Goal: Task Accomplishment & Management: Use online tool/utility

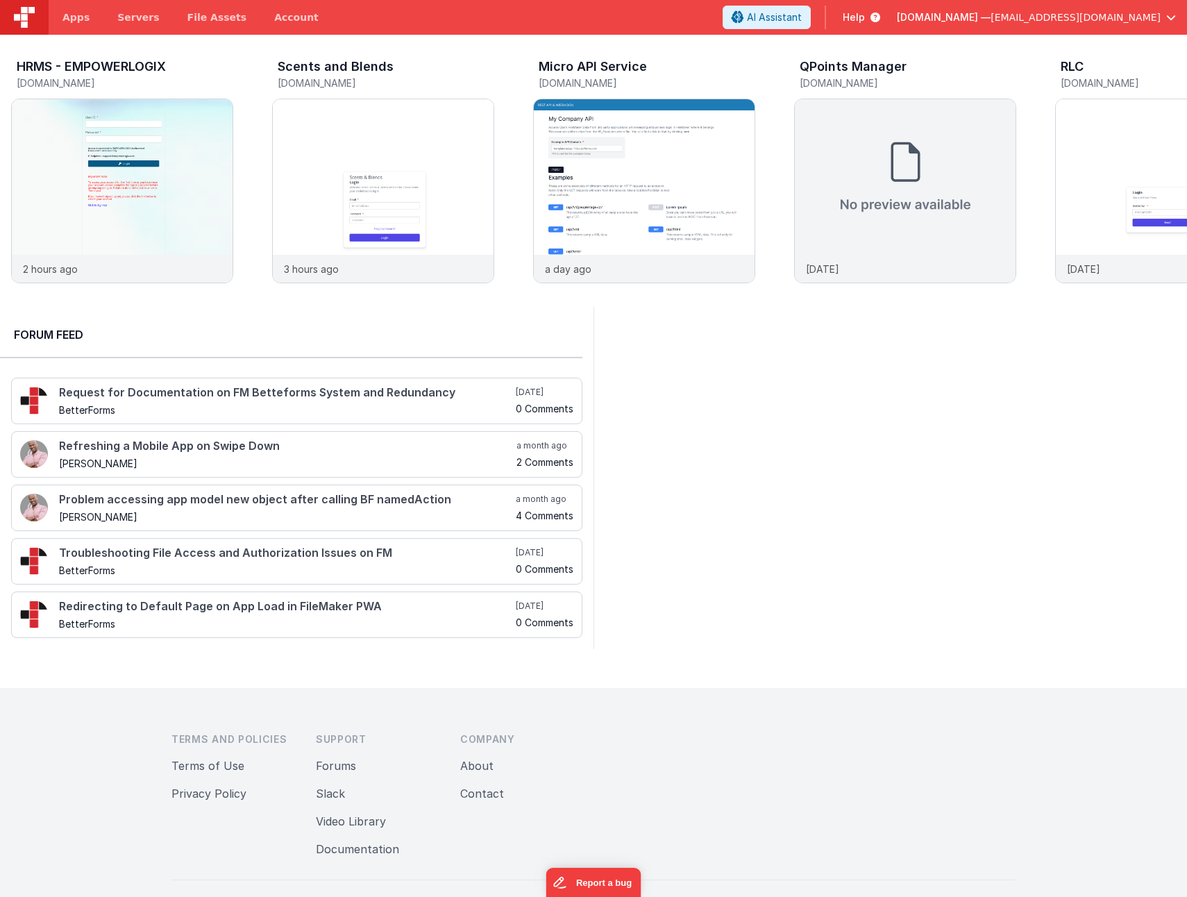
click at [849, 518] on div at bounding box center [889, 478] width 593 height 342
click at [393, 194] on img at bounding box center [383, 209] width 221 height 221
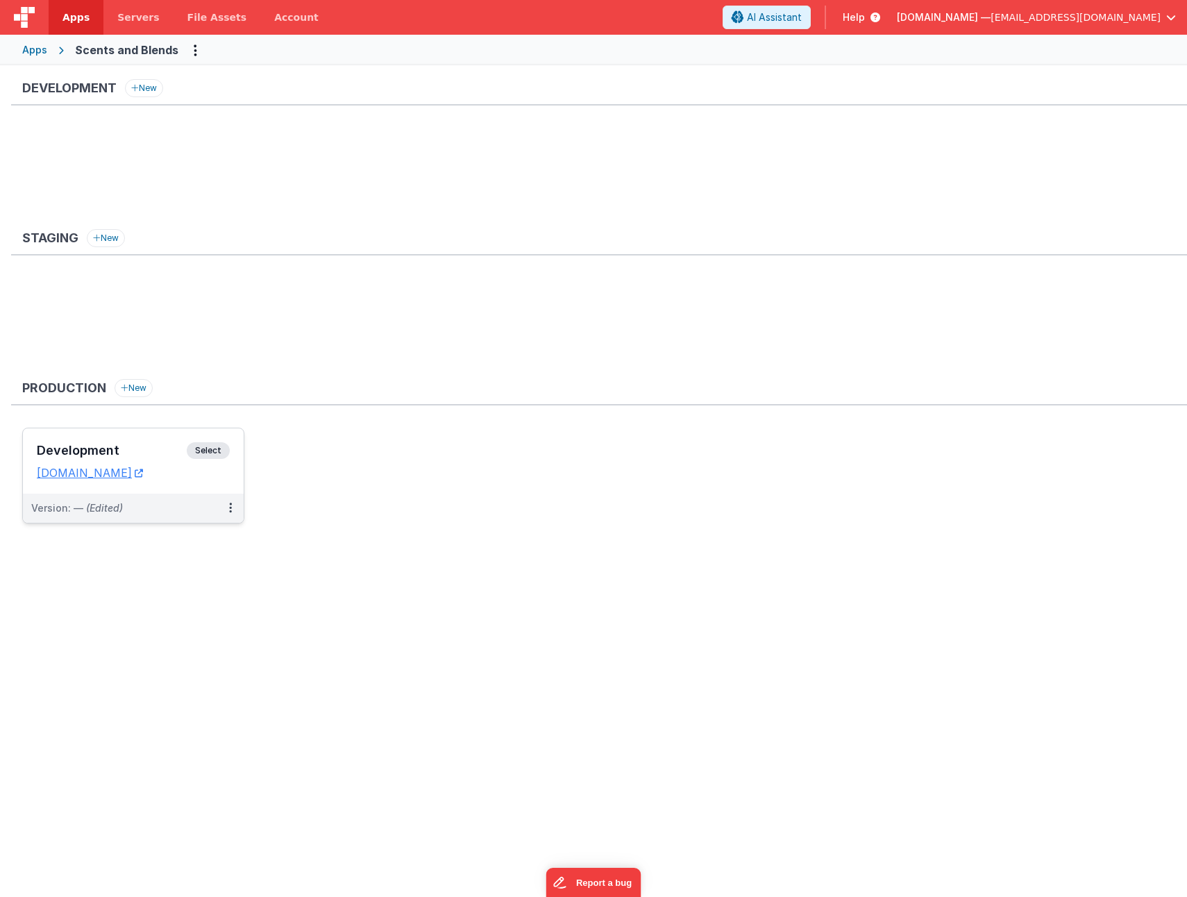
click at [111, 439] on div "Development Select URLs [DOMAIN_NAME]" at bounding box center [133, 460] width 221 height 65
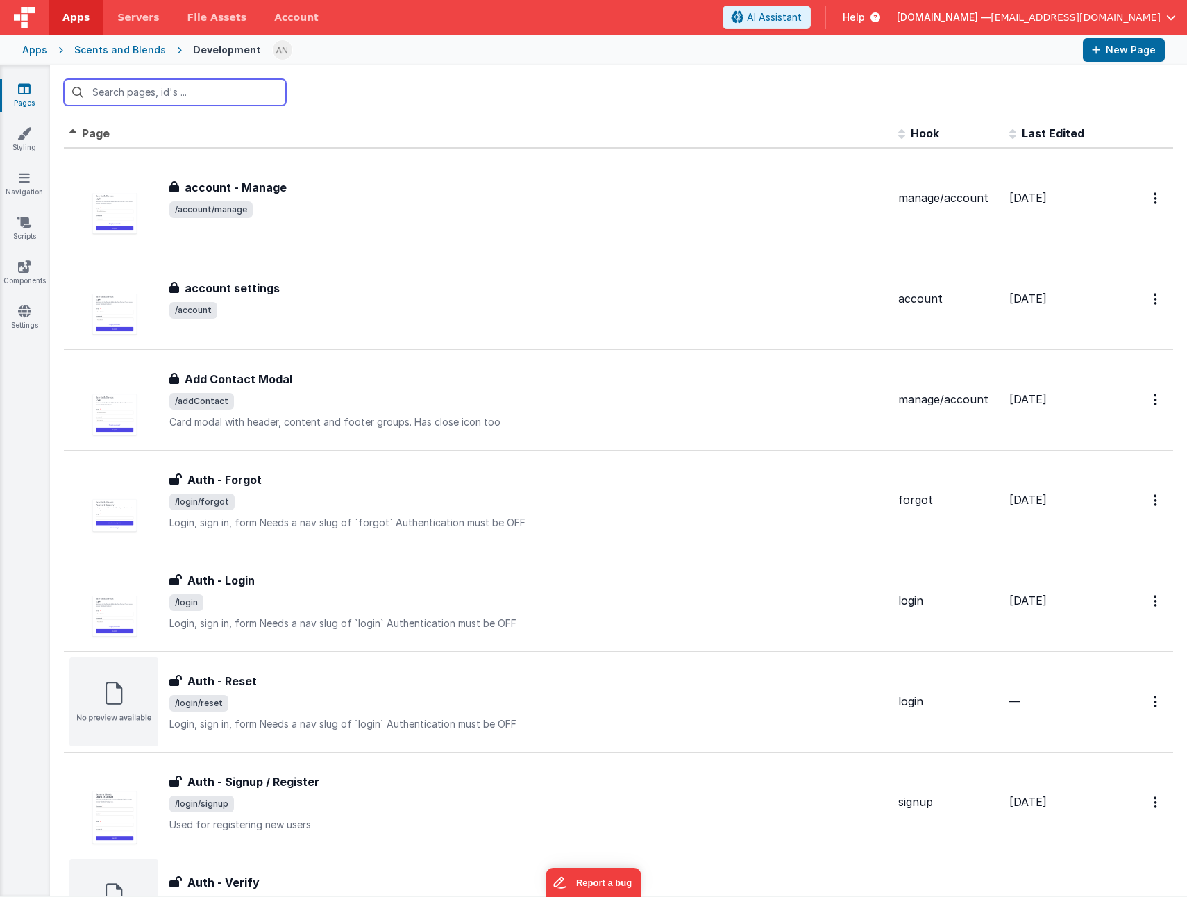
click at [228, 96] on input "text" at bounding box center [175, 92] width 222 height 26
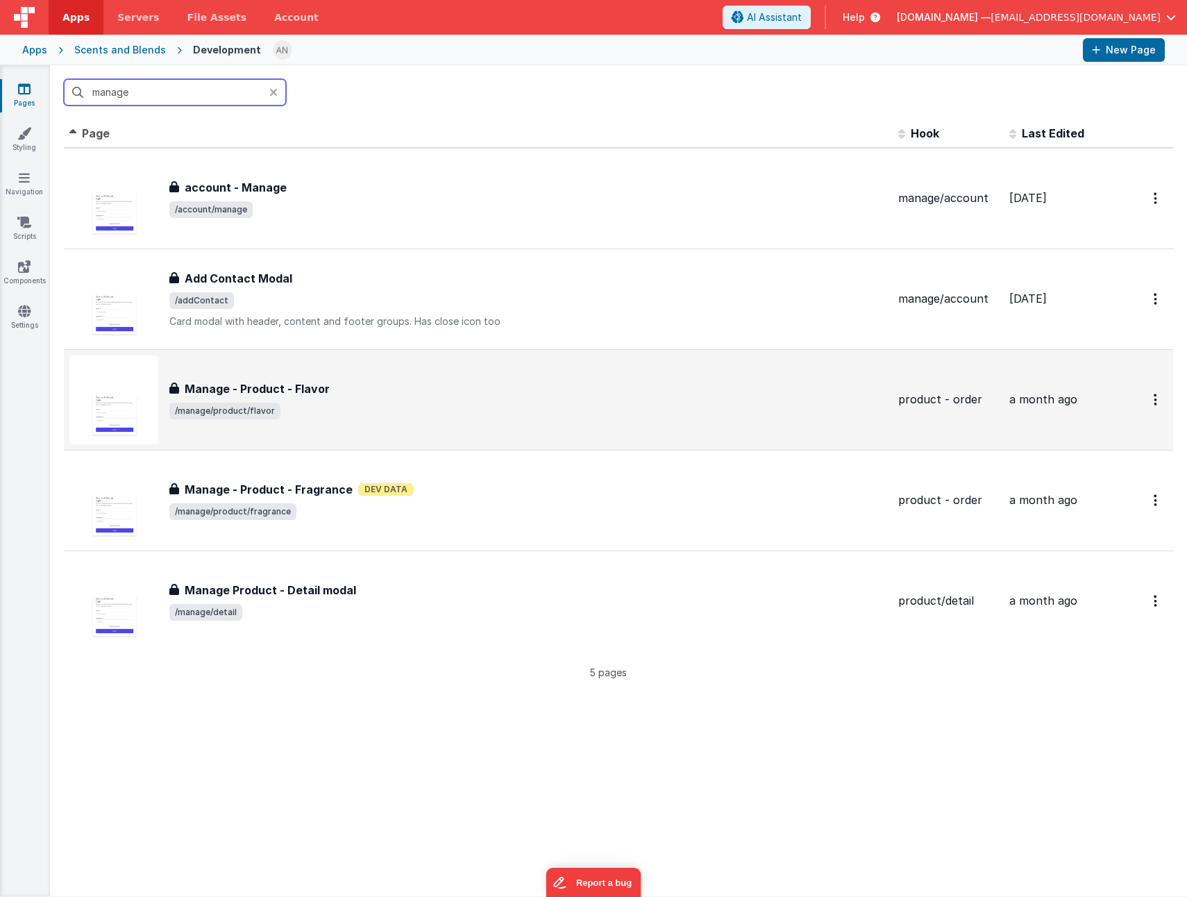
type input "manage"
click at [441, 403] on span "/manage/product/flavor" at bounding box center [528, 410] width 718 height 17
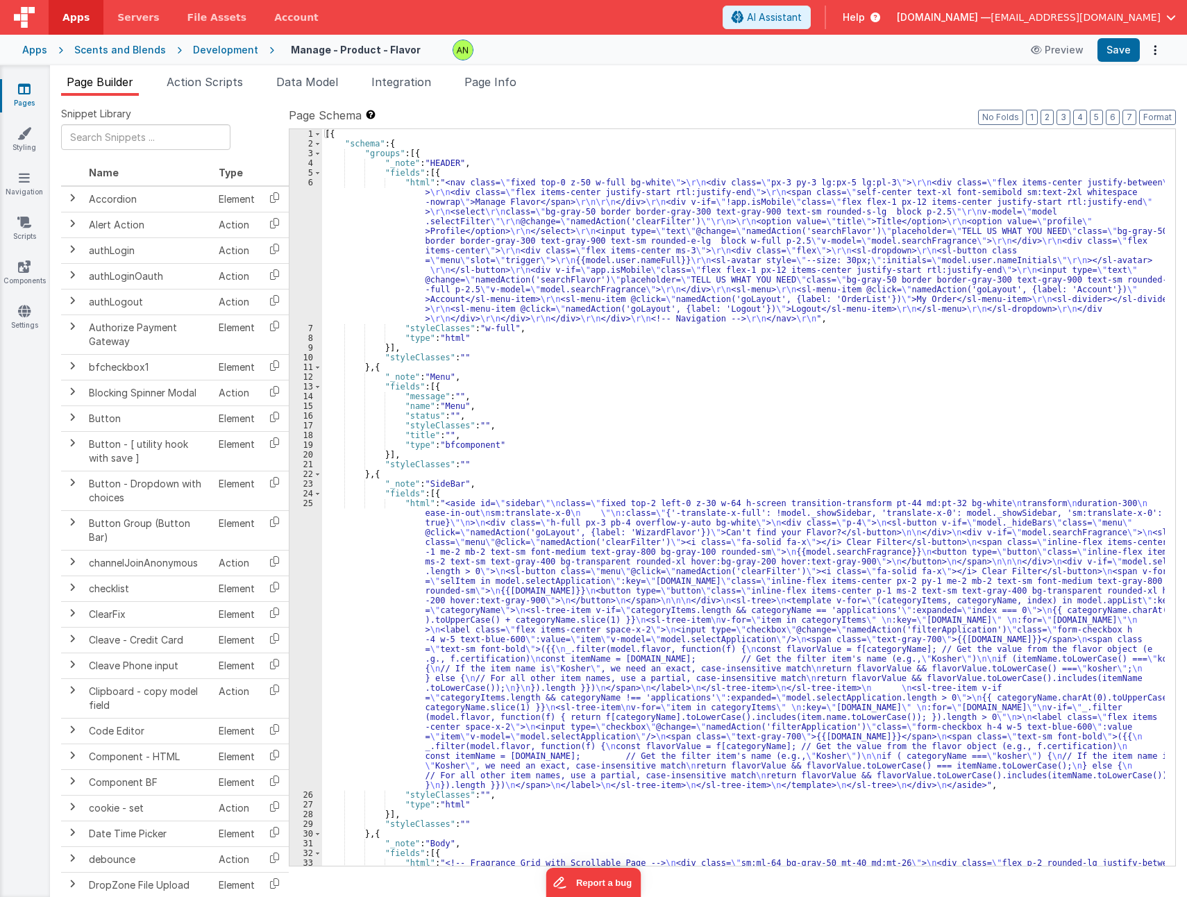
click at [668, 590] on div "[{ "schema" : { "groups" : [{ "_note" : "HEADER" , "fields" : [{ "html" : "<nav…" at bounding box center [743, 618] width 842 height 979
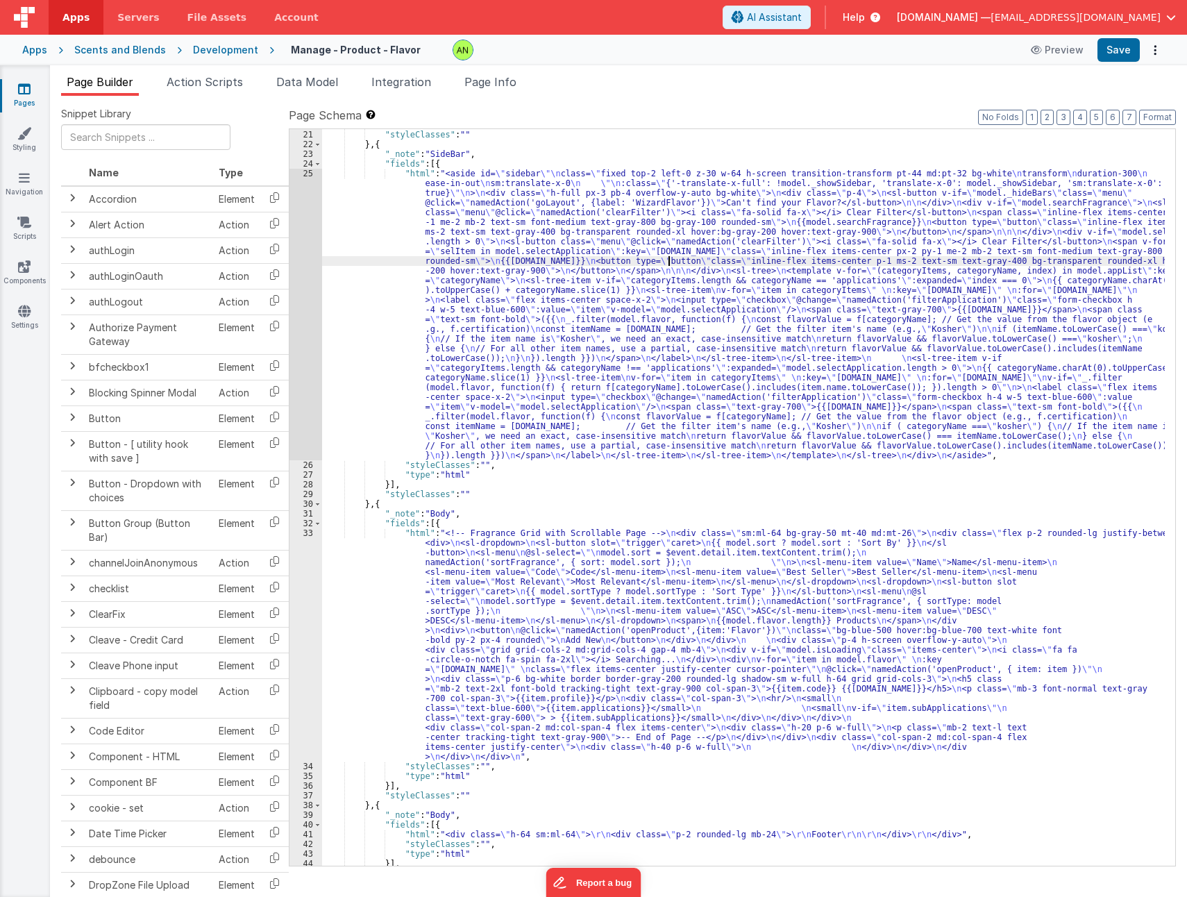
scroll to position [371, 0]
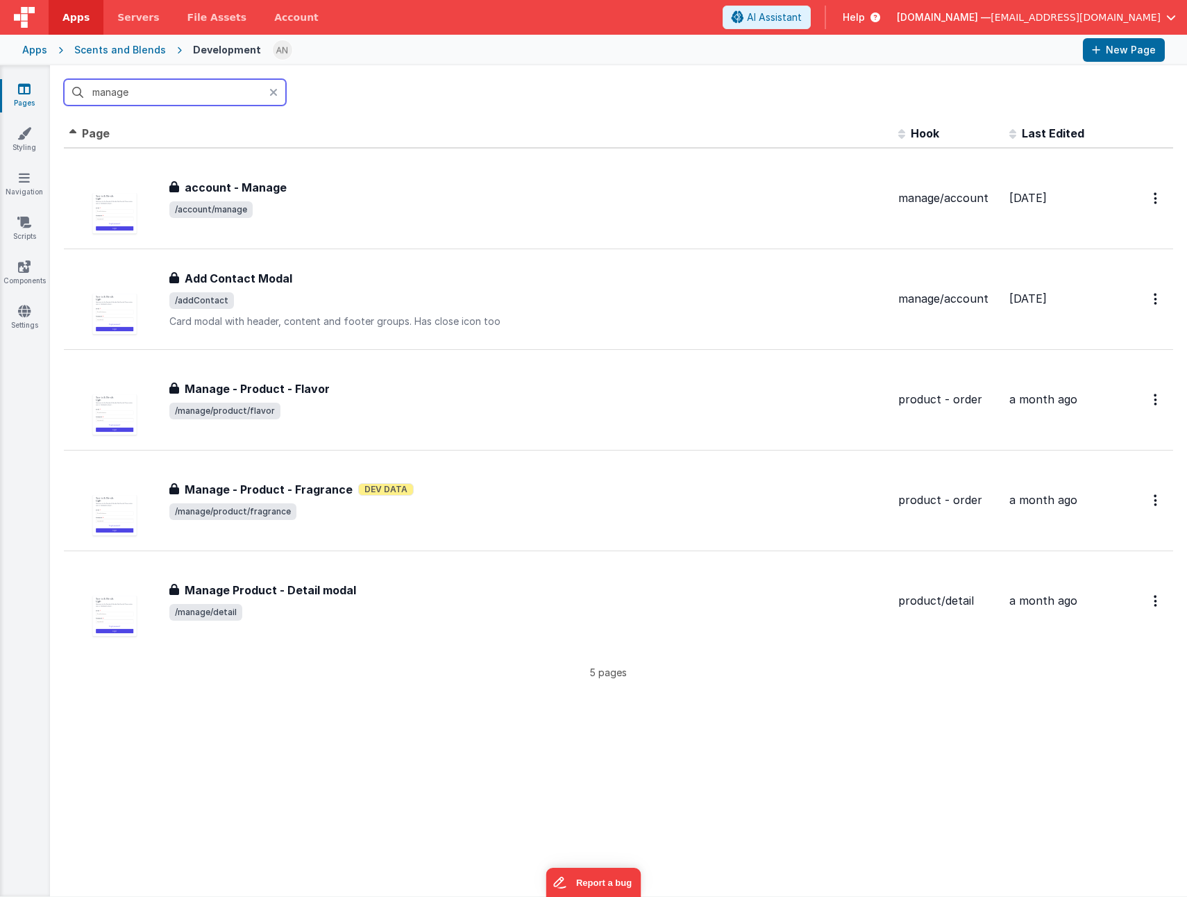
click at [143, 95] on input "manage" at bounding box center [175, 92] width 222 height 26
drag, startPoint x: 143, startPoint y: 95, endPoint x: 49, endPoint y: 75, distance: 96.5
click at [49, 75] on section "Pages Styling Navigation Scripts Components Settings manage Id Page Description…" at bounding box center [593, 480] width 1187 height 831
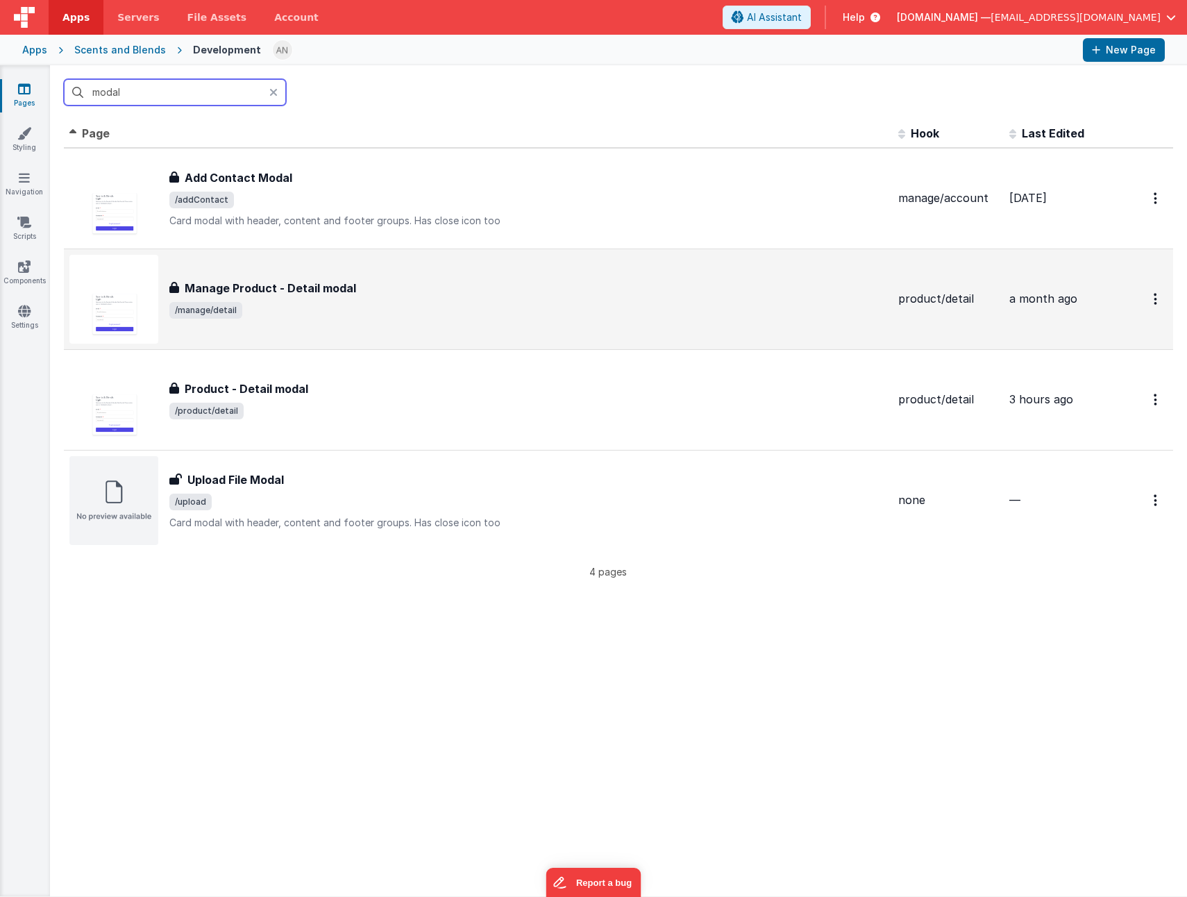
type input "modal"
click at [475, 281] on div "Manage Product - Detail modal" at bounding box center [528, 288] width 718 height 17
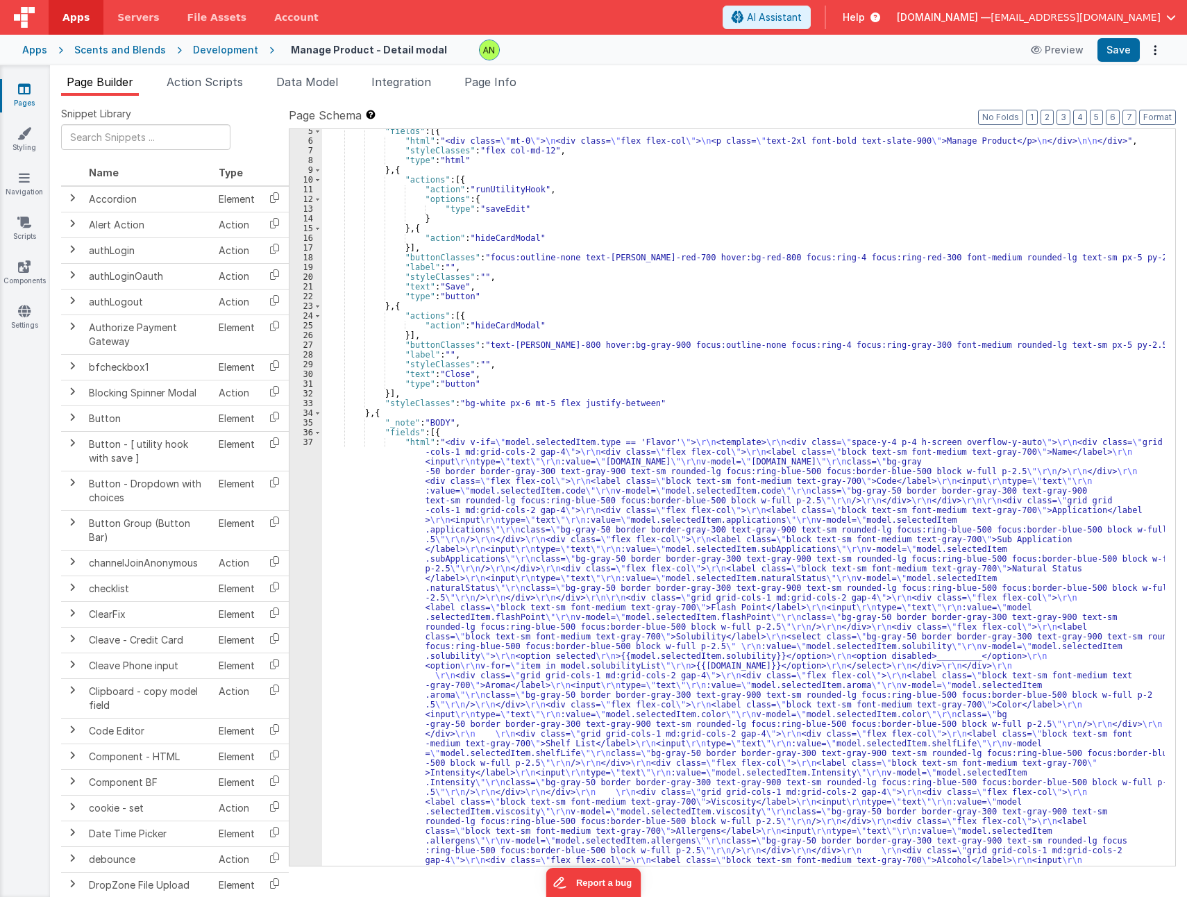
scroll to position [208, 0]
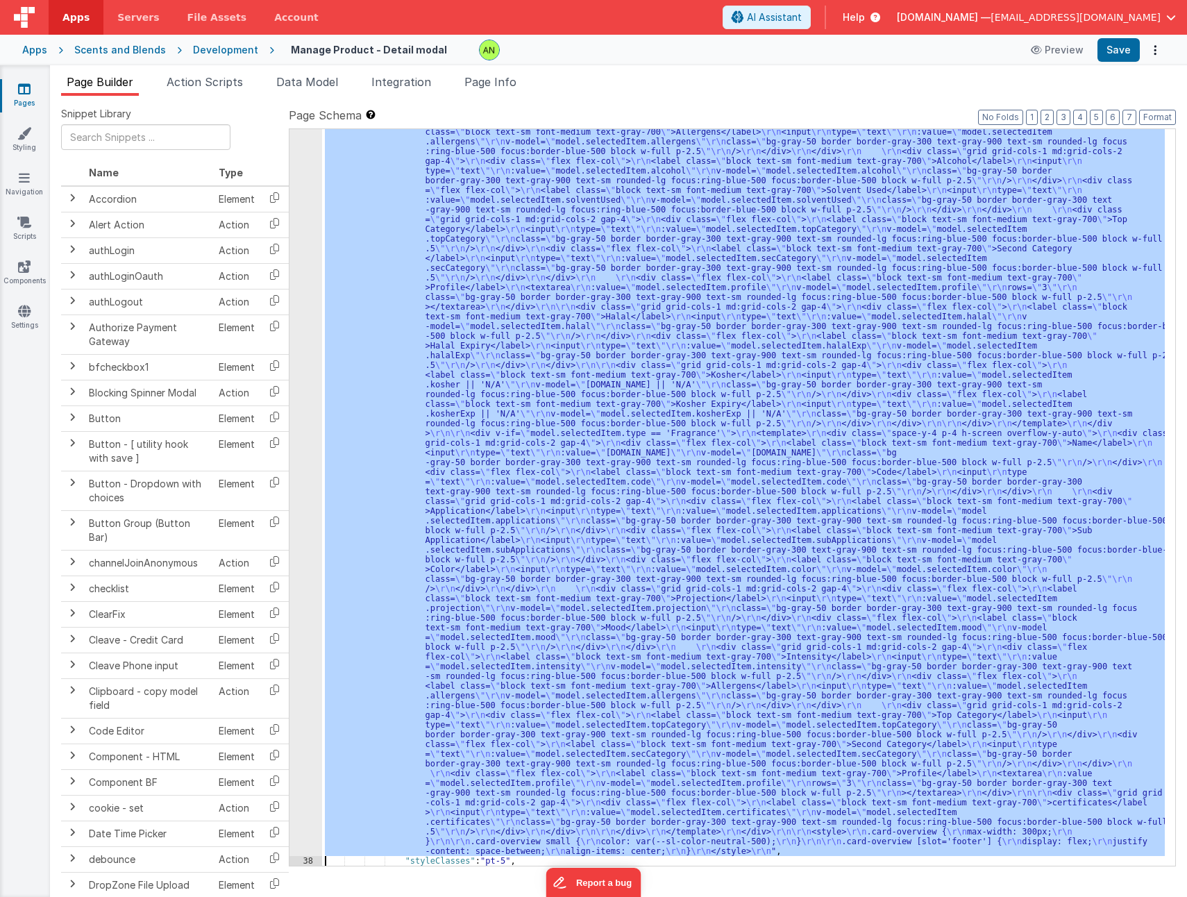
scroll to position [740, 0]
click at [307, 484] on div "37" at bounding box center [305, 296] width 33 height 1117
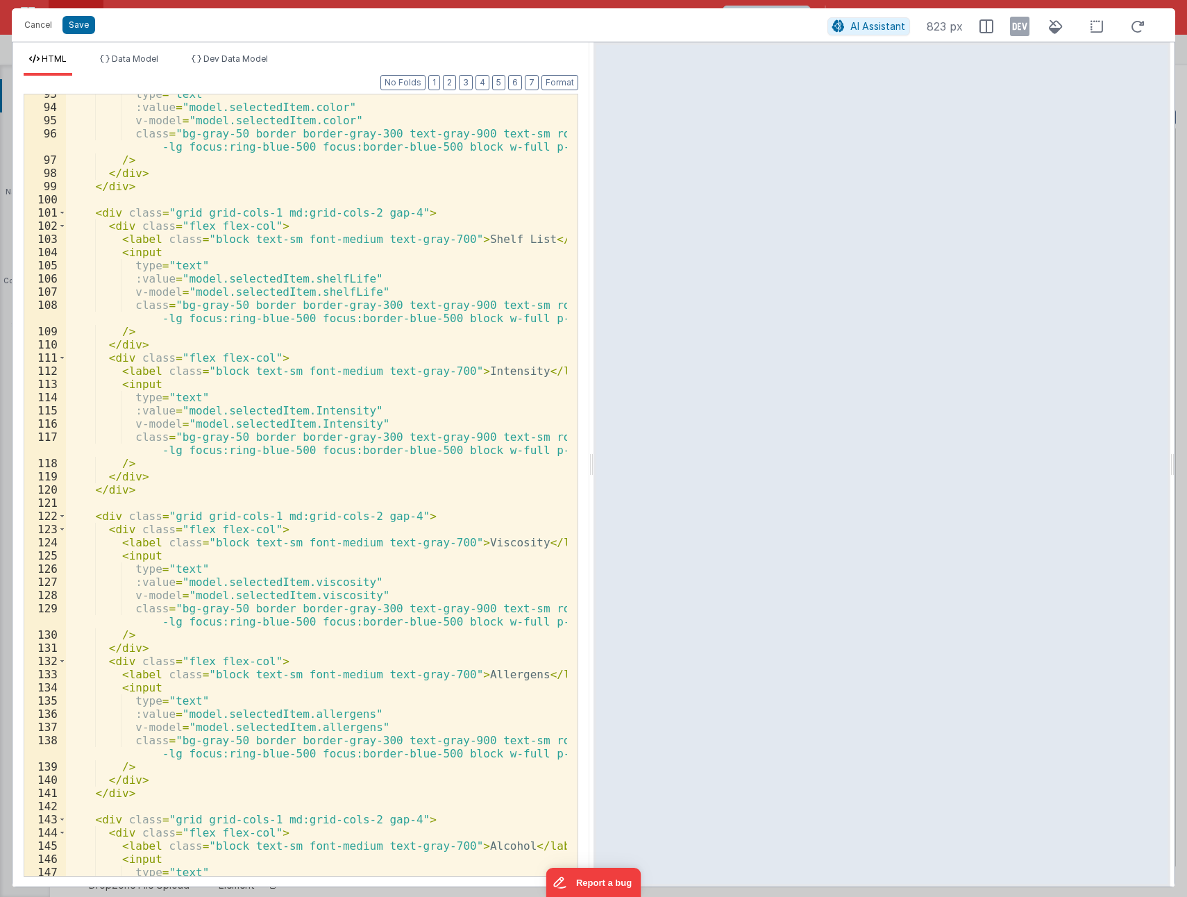
scroll to position [0, 0]
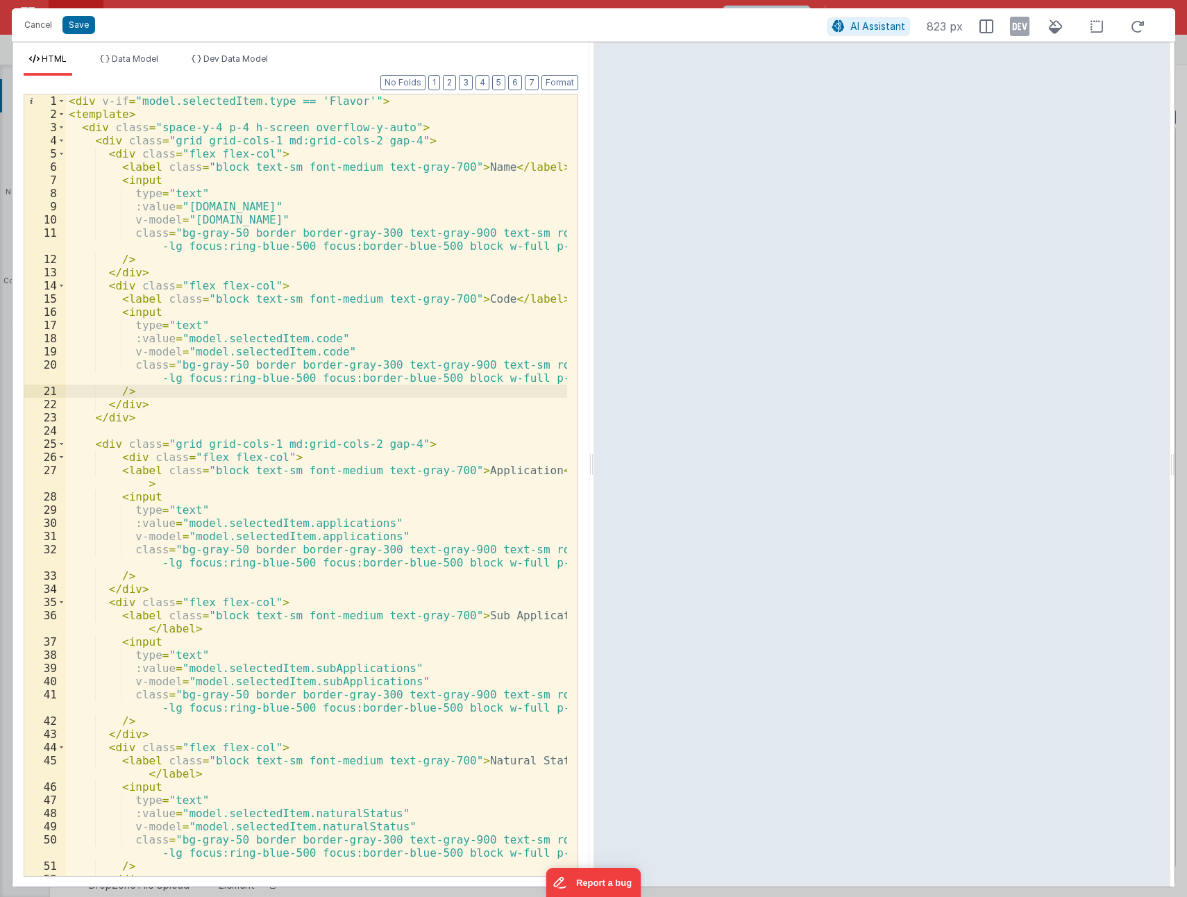
click at [332, 291] on div "< div v-if = "model.selectedItem.type == 'Flavor'" > < template > < div class =…" at bounding box center [316, 498] width 501 height 808
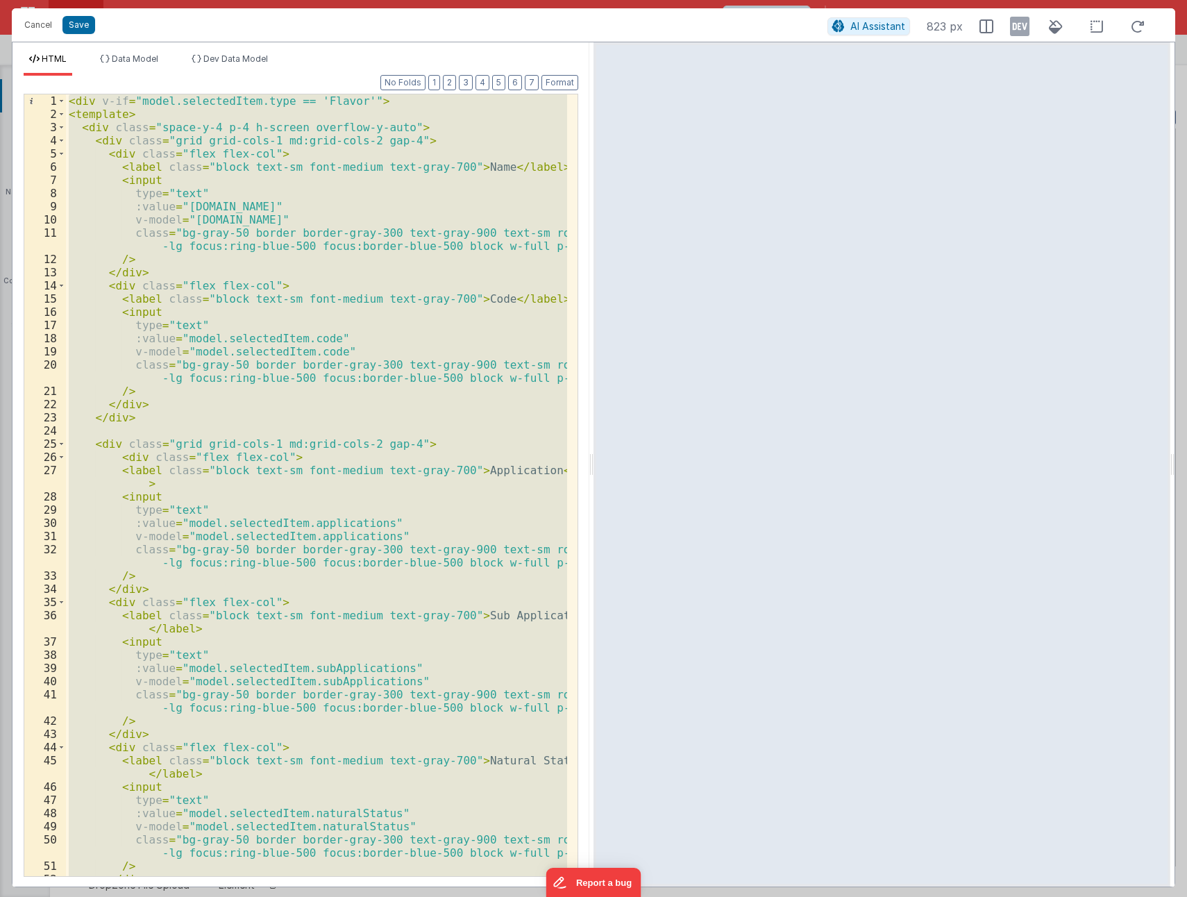
click at [363, 344] on div "< div v-if = "model.selectedItem.type == 'Flavor'" > < template > < div class =…" at bounding box center [316, 484] width 501 height 781
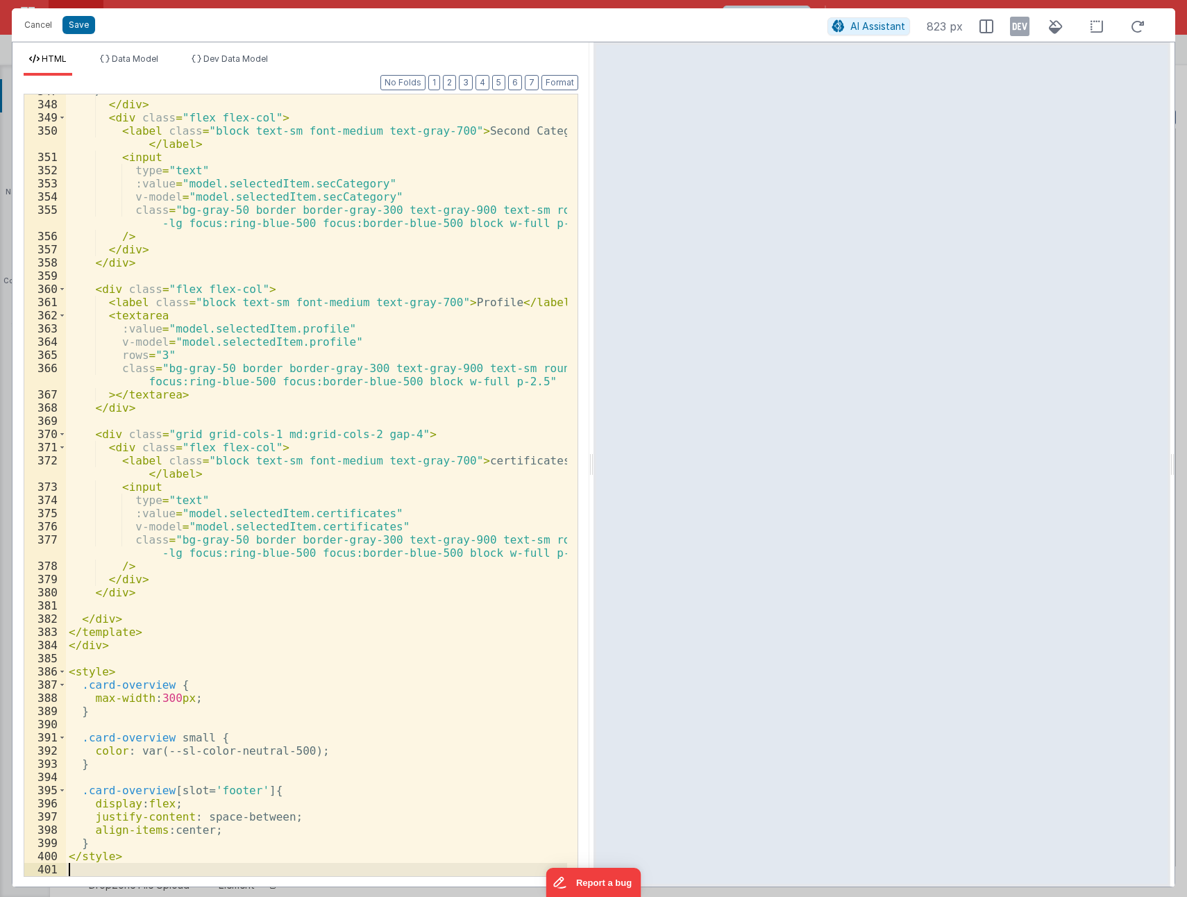
scroll to position [5205, 0]
click at [78, 26] on button "Save" at bounding box center [78, 25] width 33 height 18
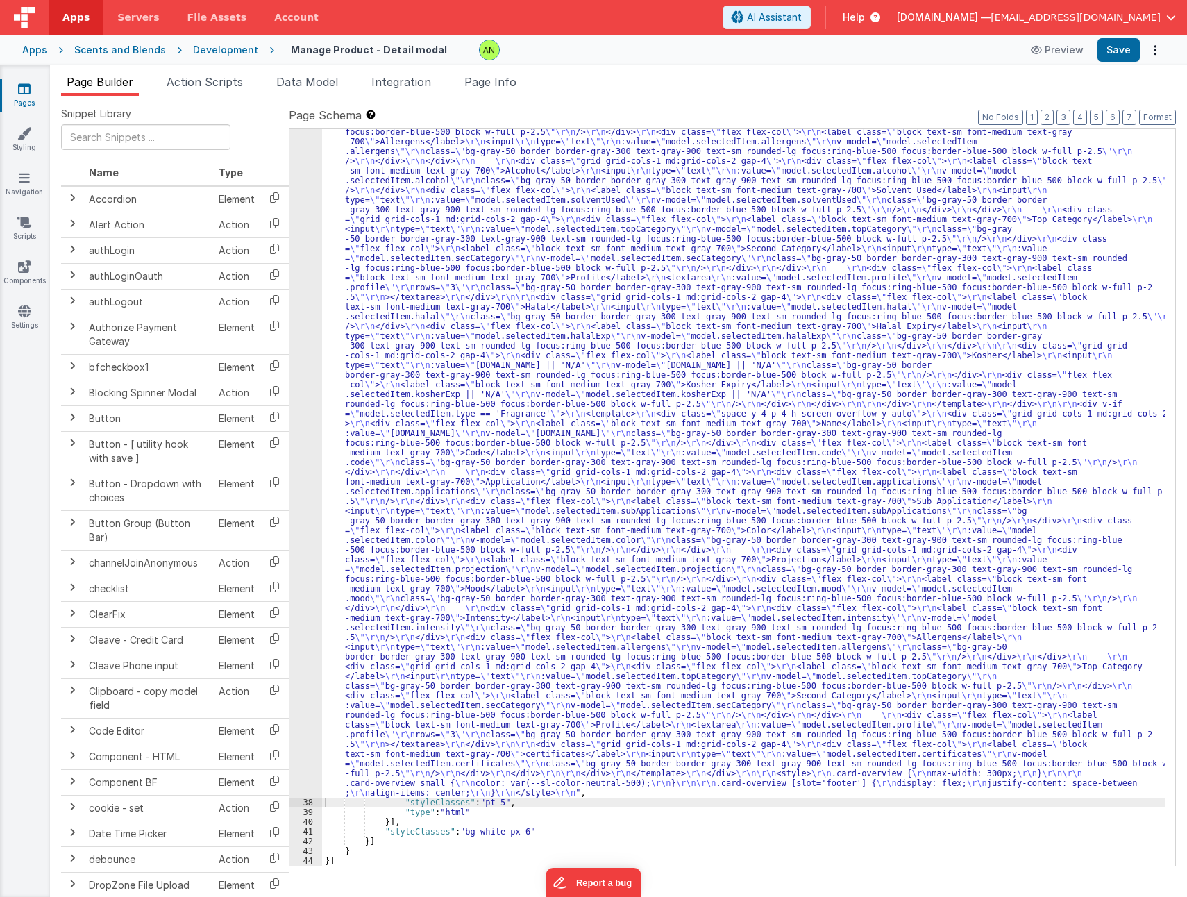
scroll to position [711, 0]
click at [1122, 60] on button "Save" at bounding box center [1118, 50] width 42 height 24
click at [729, 235] on div ""html" : "<div v-if= \" model.selectedItem.type == 'Flavor' \" > \r\n <template…" at bounding box center [743, 656] width 842 height 1776
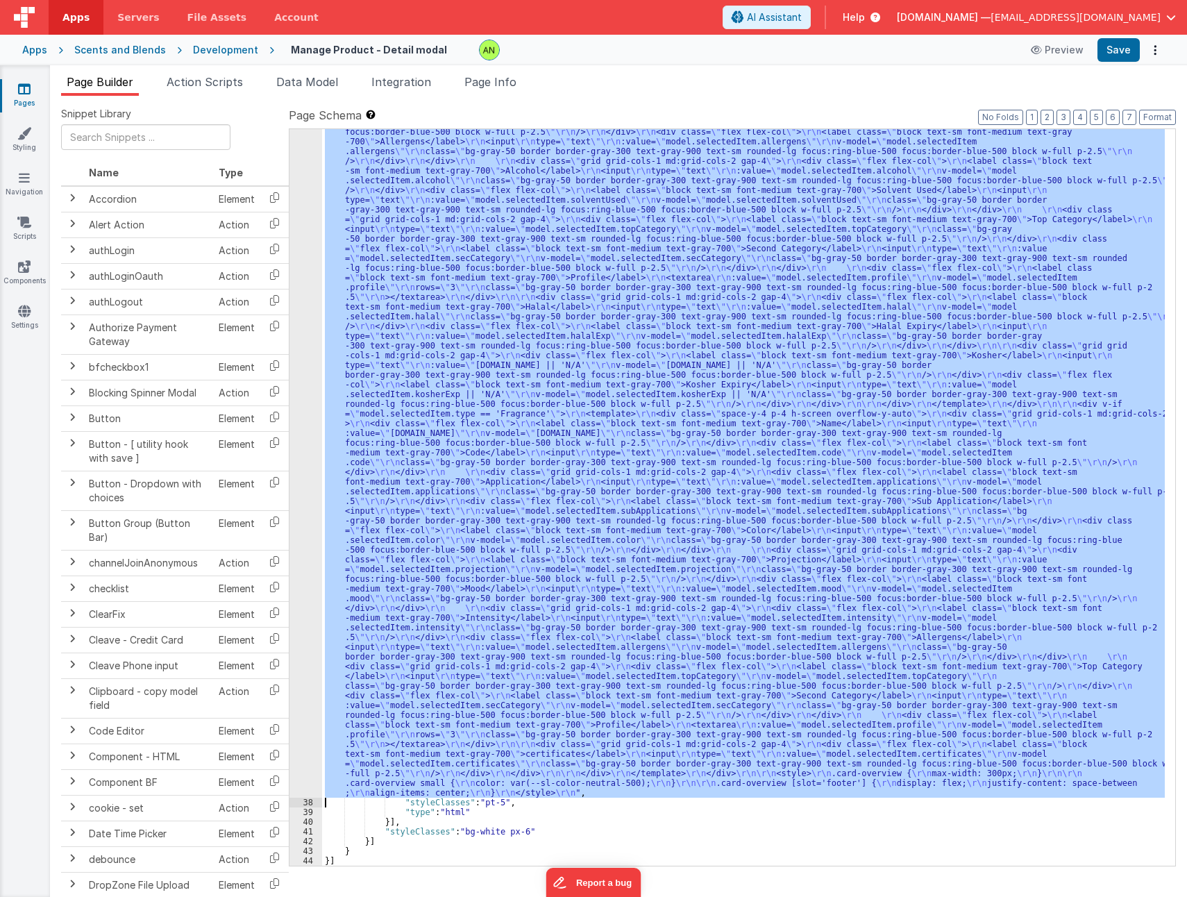
click at [305, 229] on div "37" at bounding box center [305, 283] width 33 height 1030
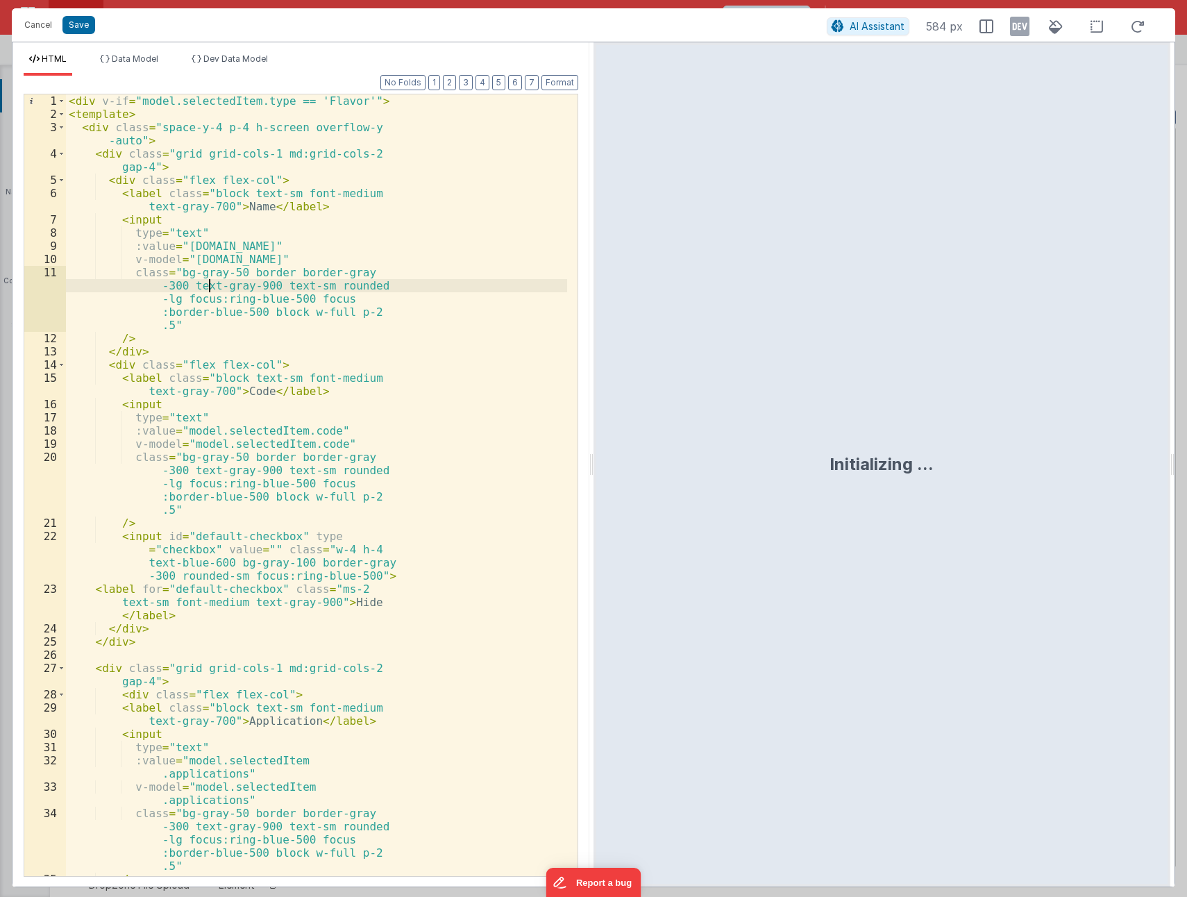
click at [208, 284] on div "< div v-if = "model.selectedItem.type == 'Flavor'" > < template > < div class =…" at bounding box center [316, 498] width 501 height 808
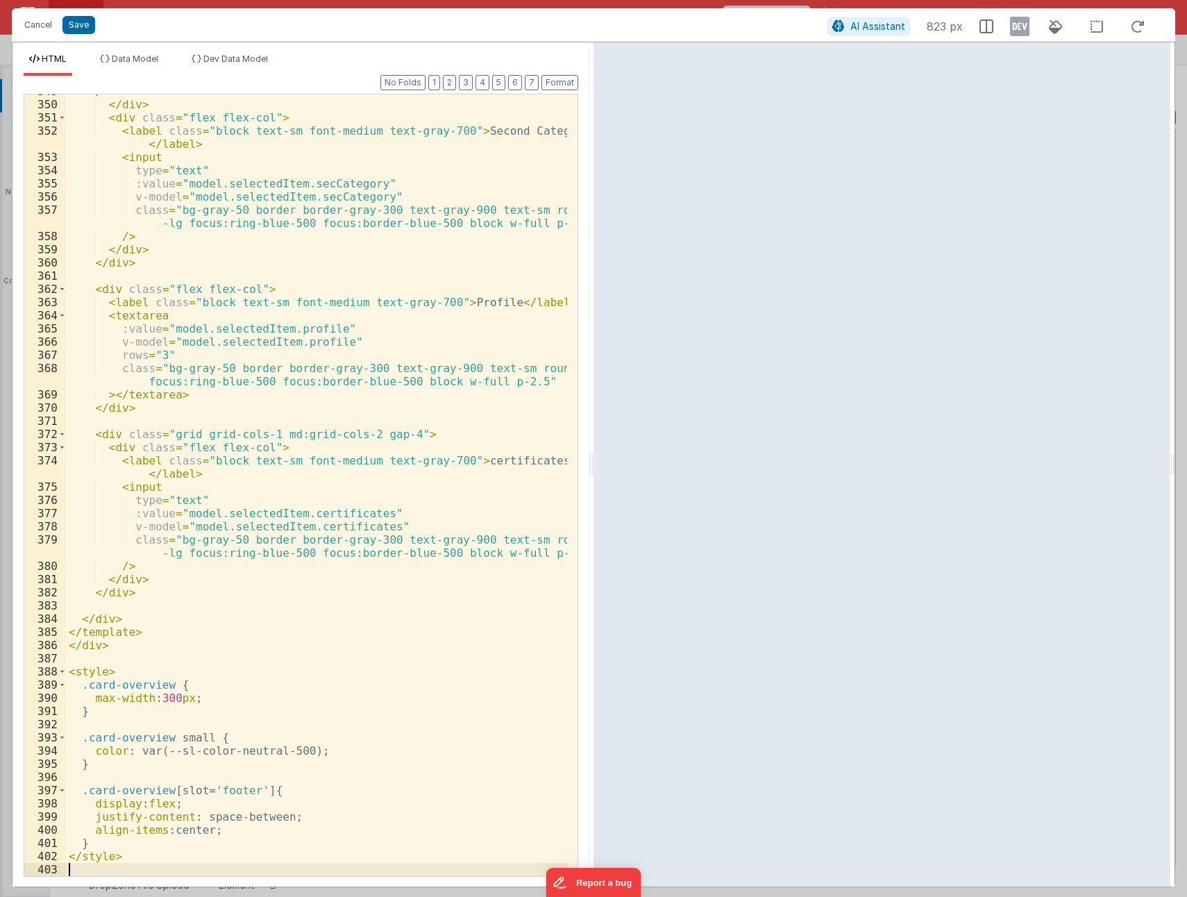
scroll to position [5231, 0]
click at [78, 30] on button "Save" at bounding box center [78, 25] width 33 height 18
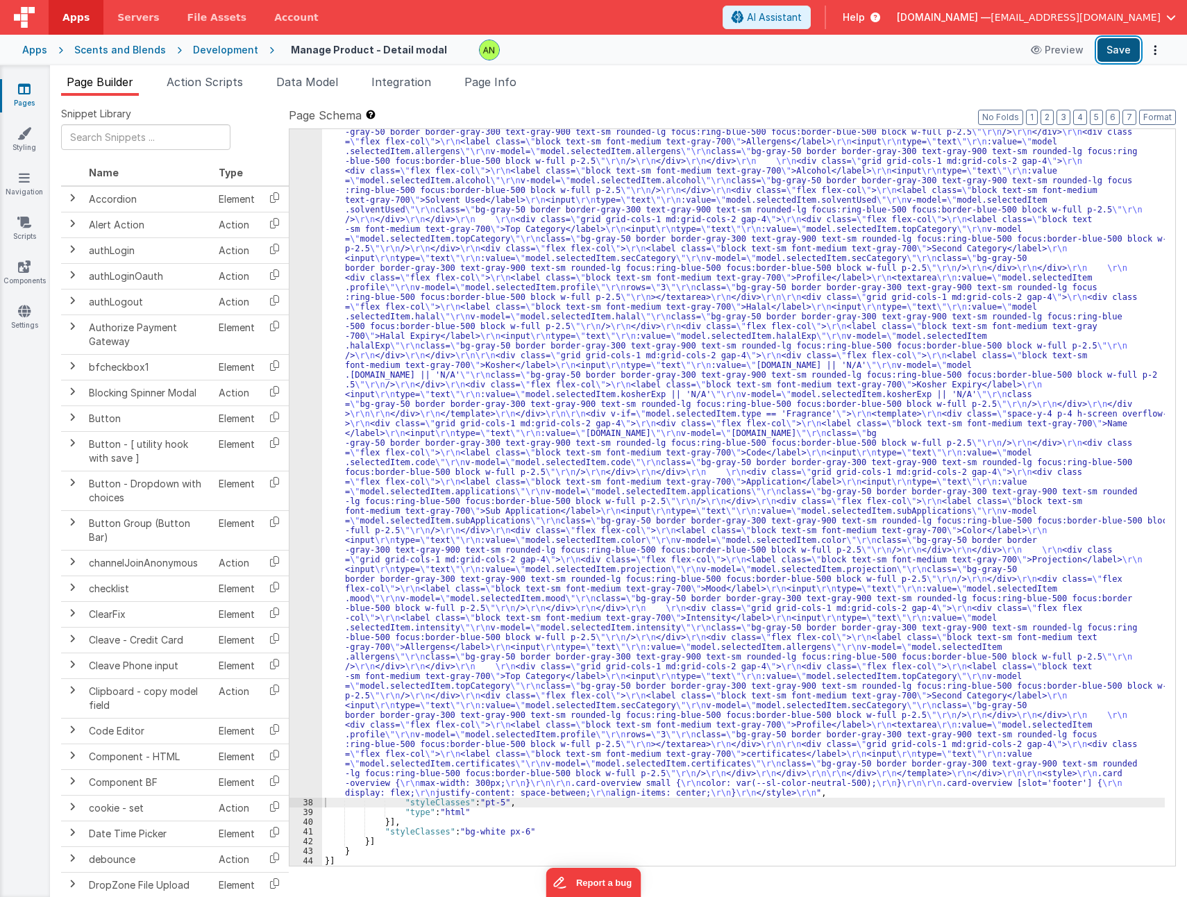
click at [1118, 49] on button "Save" at bounding box center [1118, 50] width 42 height 24
drag, startPoint x: 710, startPoint y: 392, endPoint x: 693, endPoint y: 389, distance: 17.0
click at [710, 392] on div ""html" : "<div v-if= \" model.selectedItem.type == 'Flavor' \" > \r\n <template…" at bounding box center [743, 656] width 842 height 1776
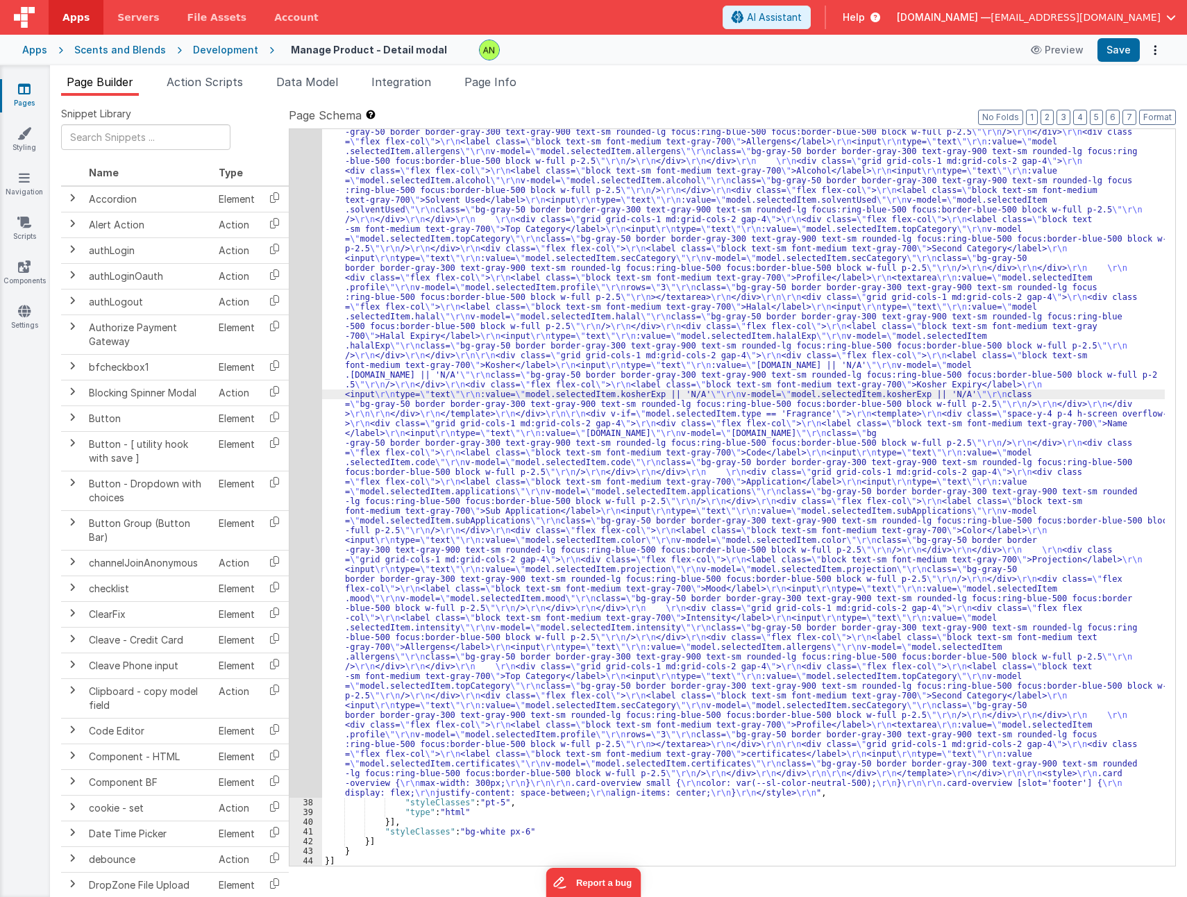
click at [311, 341] on div "37" at bounding box center [305, 283] width 33 height 1030
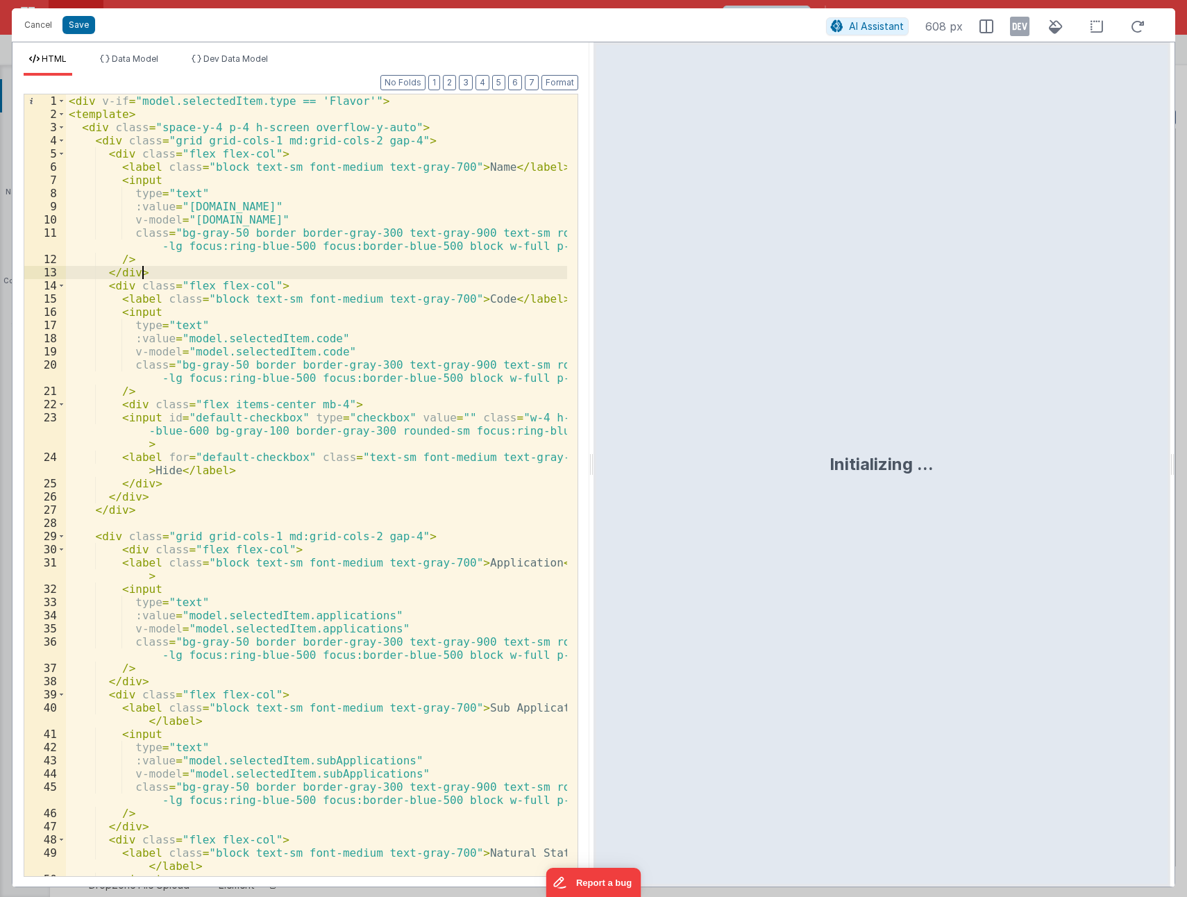
click at [380, 352] on div "< div v-if = "model.selectedItem.type == 'Flavor'" > < template > < div class =…" at bounding box center [316, 498] width 501 height 808
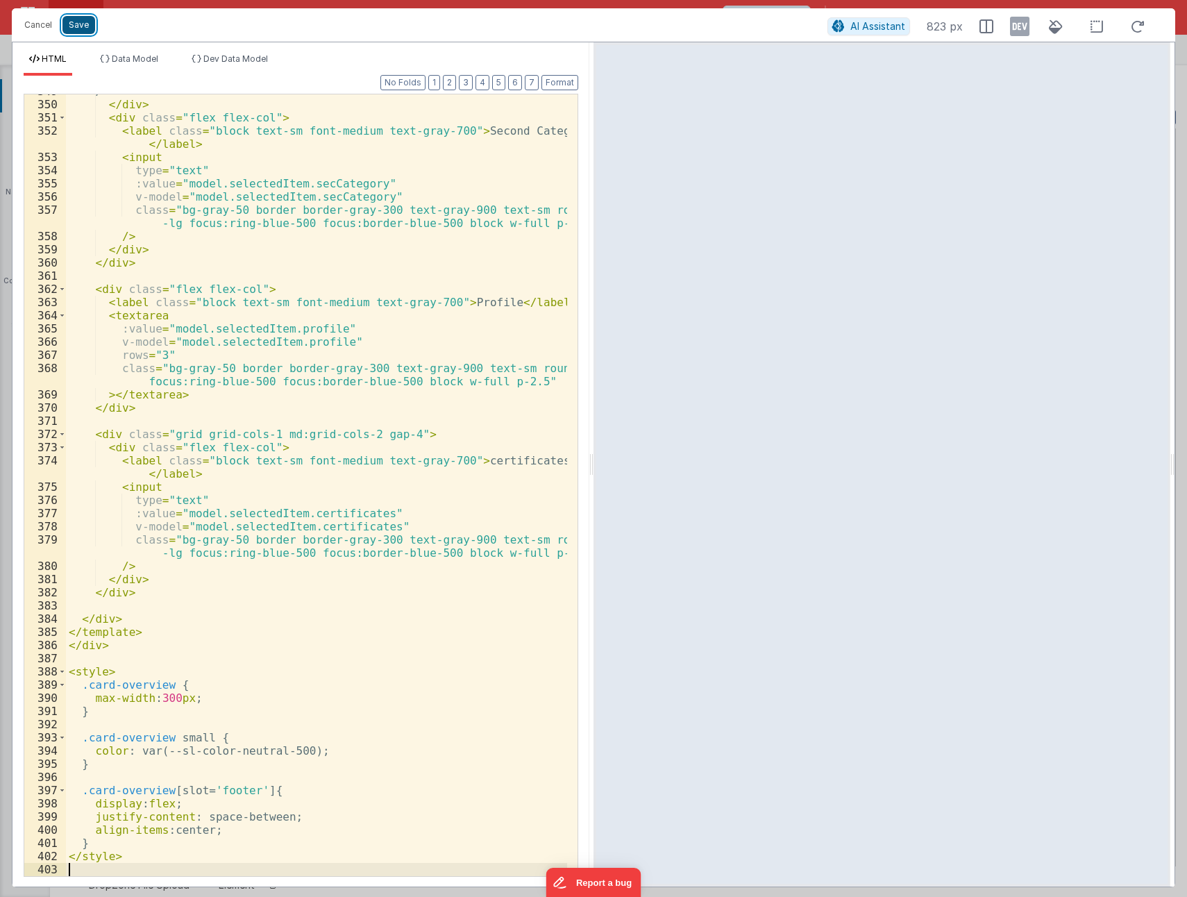
click at [80, 28] on button "Save" at bounding box center [78, 25] width 33 height 18
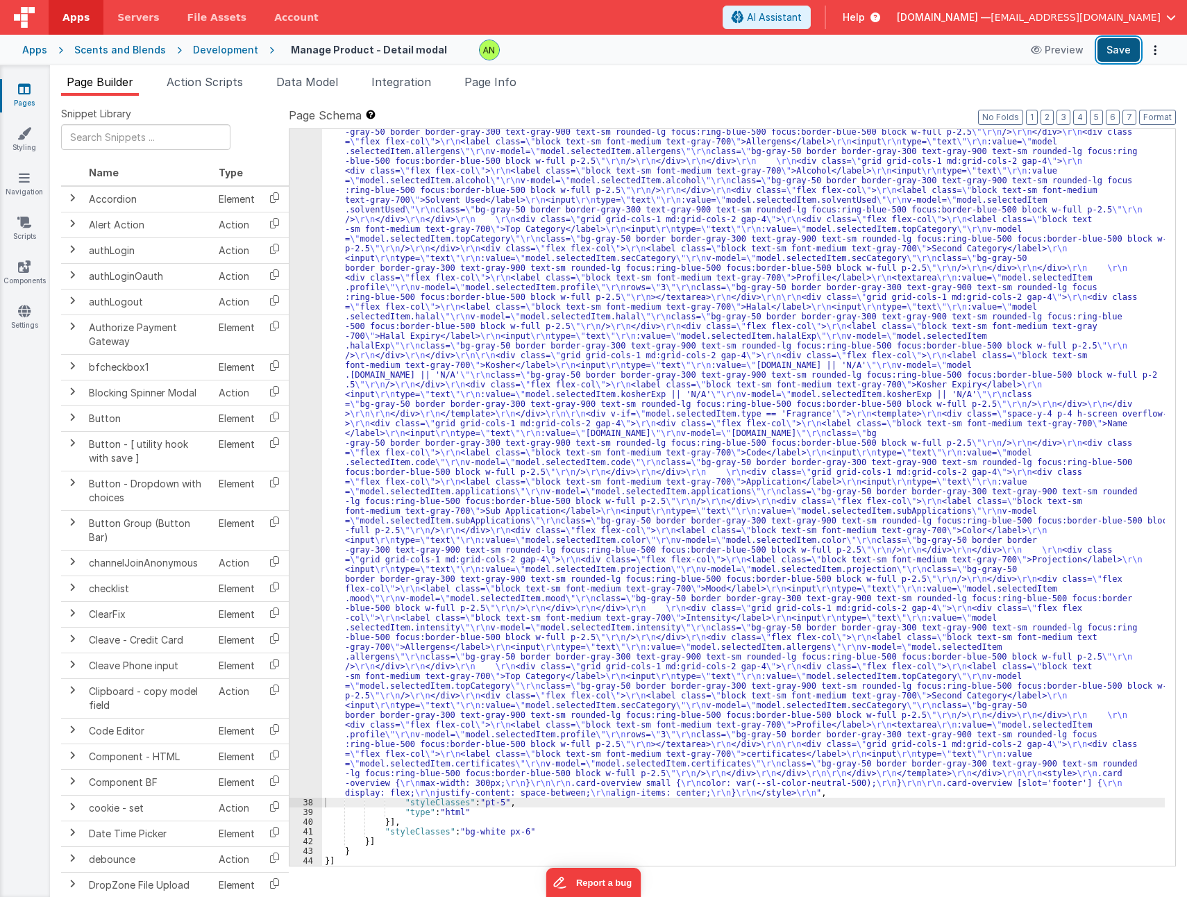
click at [1117, 53] on button "Save" at bounding box center [1118, 50] width 42 height 24
drag, startPoint x: 541, startPoint y: 371, endPoint x: 422, endPoint y: 376, distance: 118.8
click at [541, 371] on div ""html" : "<div v-if= \" model.selectedItem.type == 'Flavor' \" > \r\n <template…" at bounding box center [743, 656] width 842 height 1776
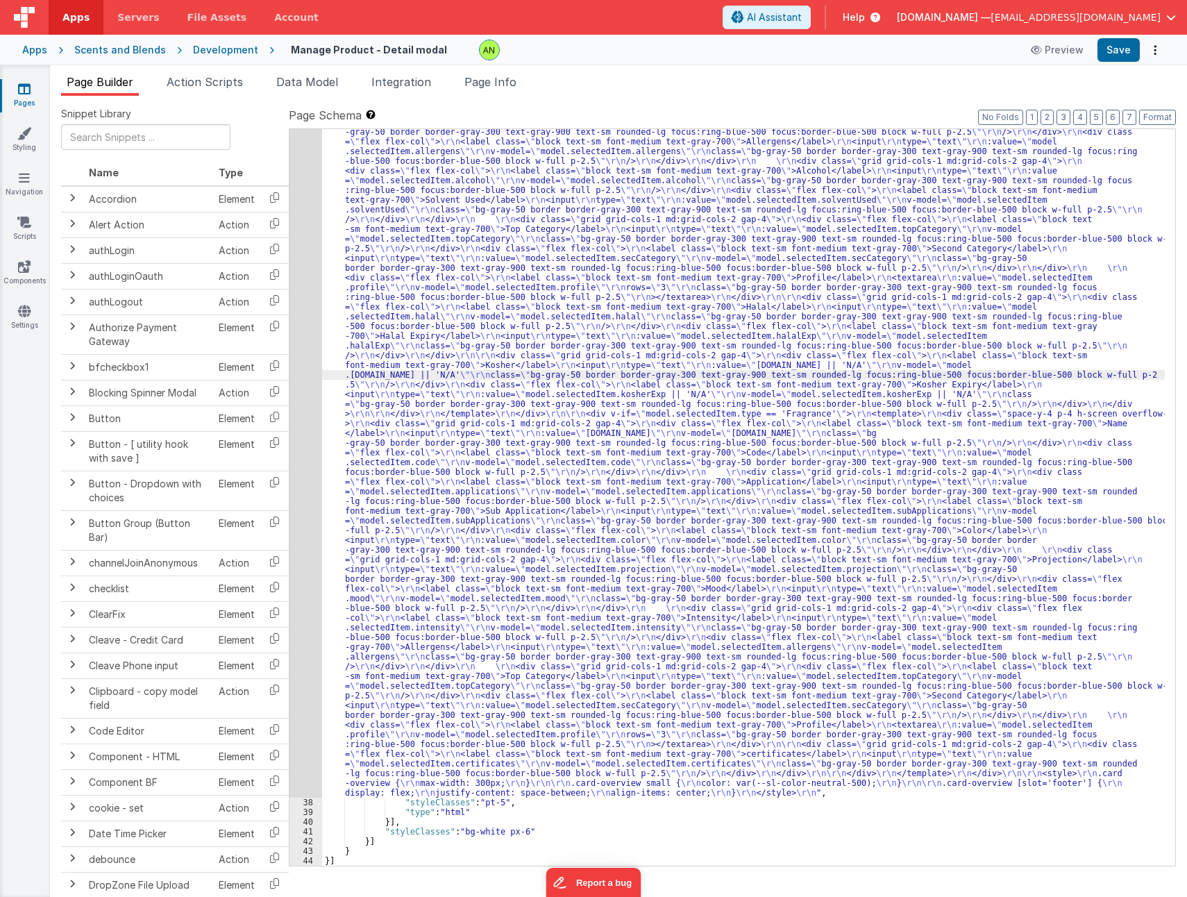
click at [300, 341] on div "37" at bounding box center [305, 283] width 33 height 1030
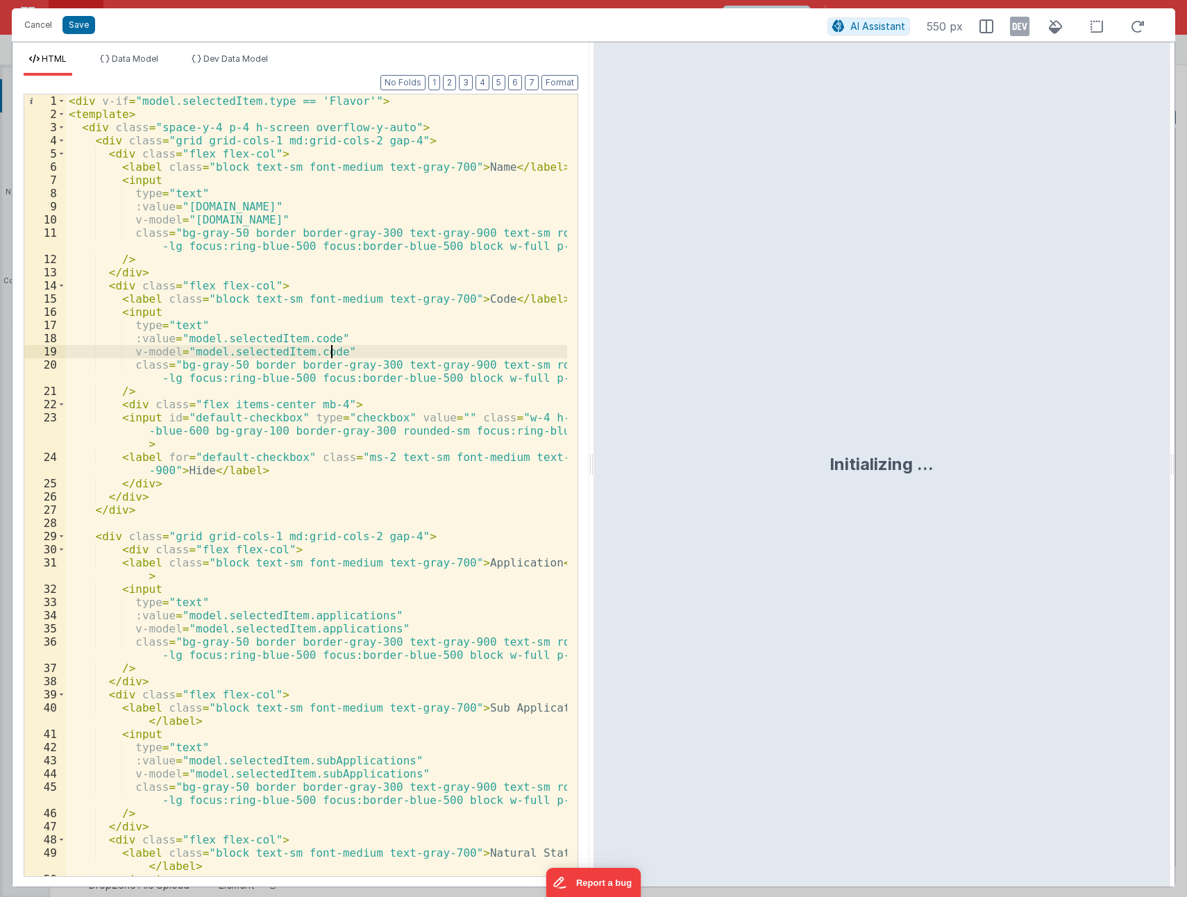
click at [403, 346] on div "< div v-if = "model.selectedItem.type == 'Flavor'" > < template > < div class =…" at bounding box center [316, 498] width 501 height 808
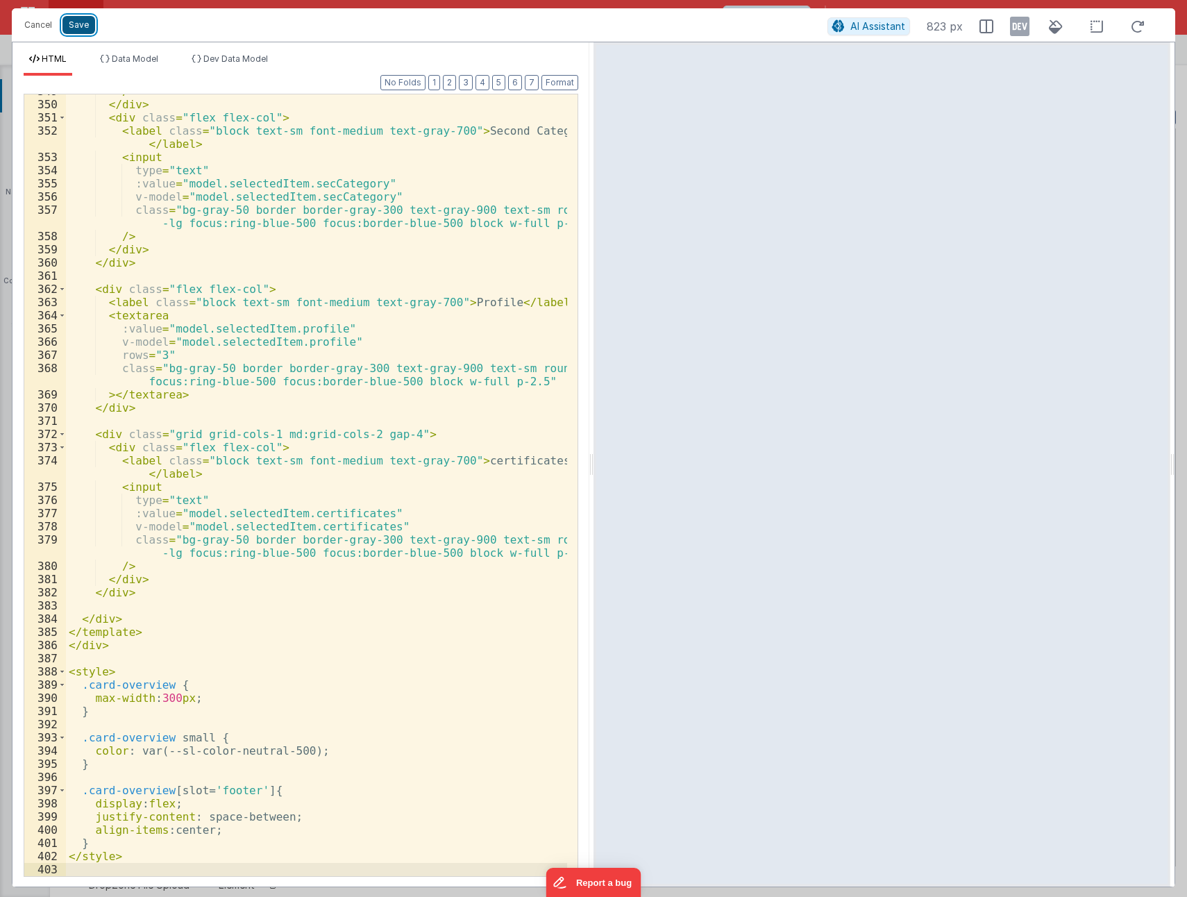
click at [86, 28] on button "Save" at bounding box center [78, 25] width 33 height 18
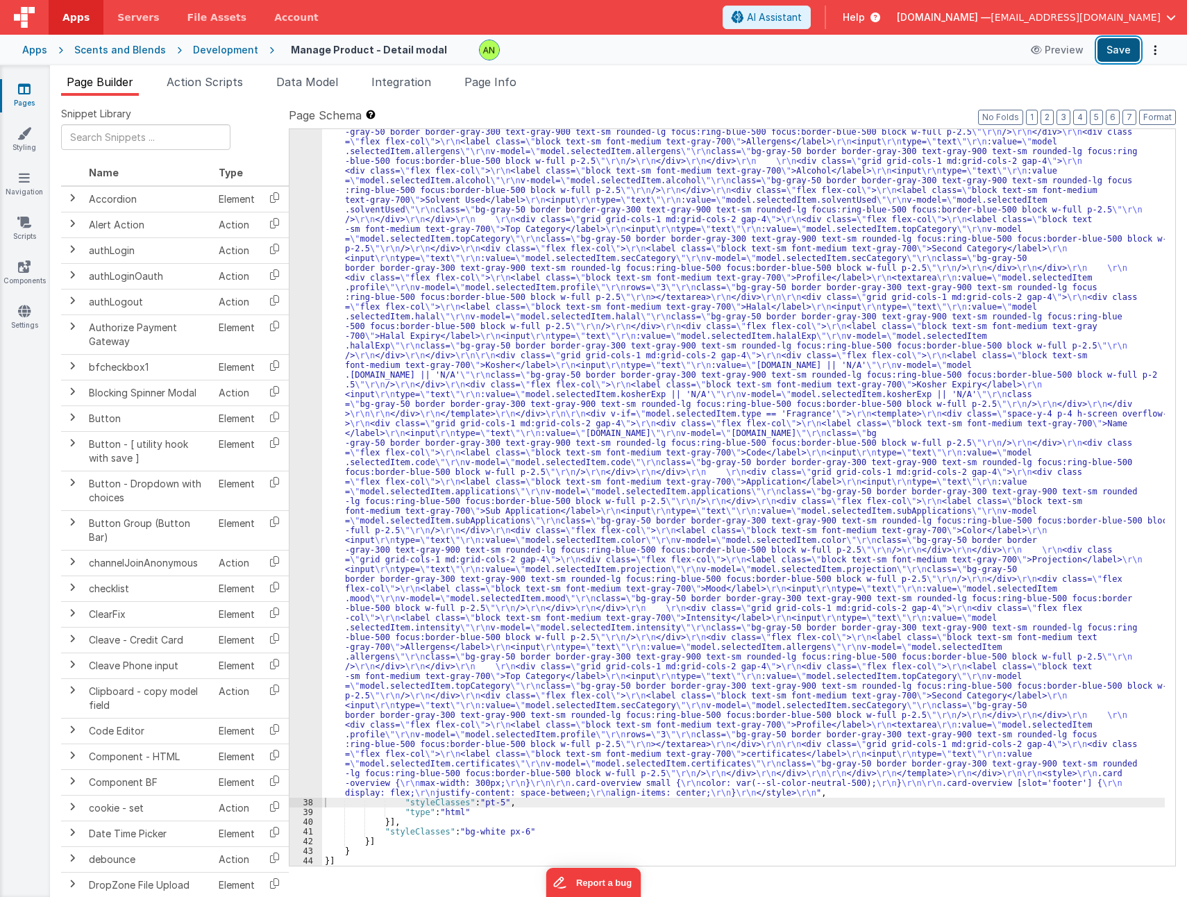
click at [1103, 53] on button "Save" at bounding box center [1118, 50] width 42 height 24
click at [764, 280] on div ""html" : "<div v-if= \" model.selectedItem.type == 'Flavor' \" > \r\n <template…" at bounding box center [743, 656] width 842 height 1776
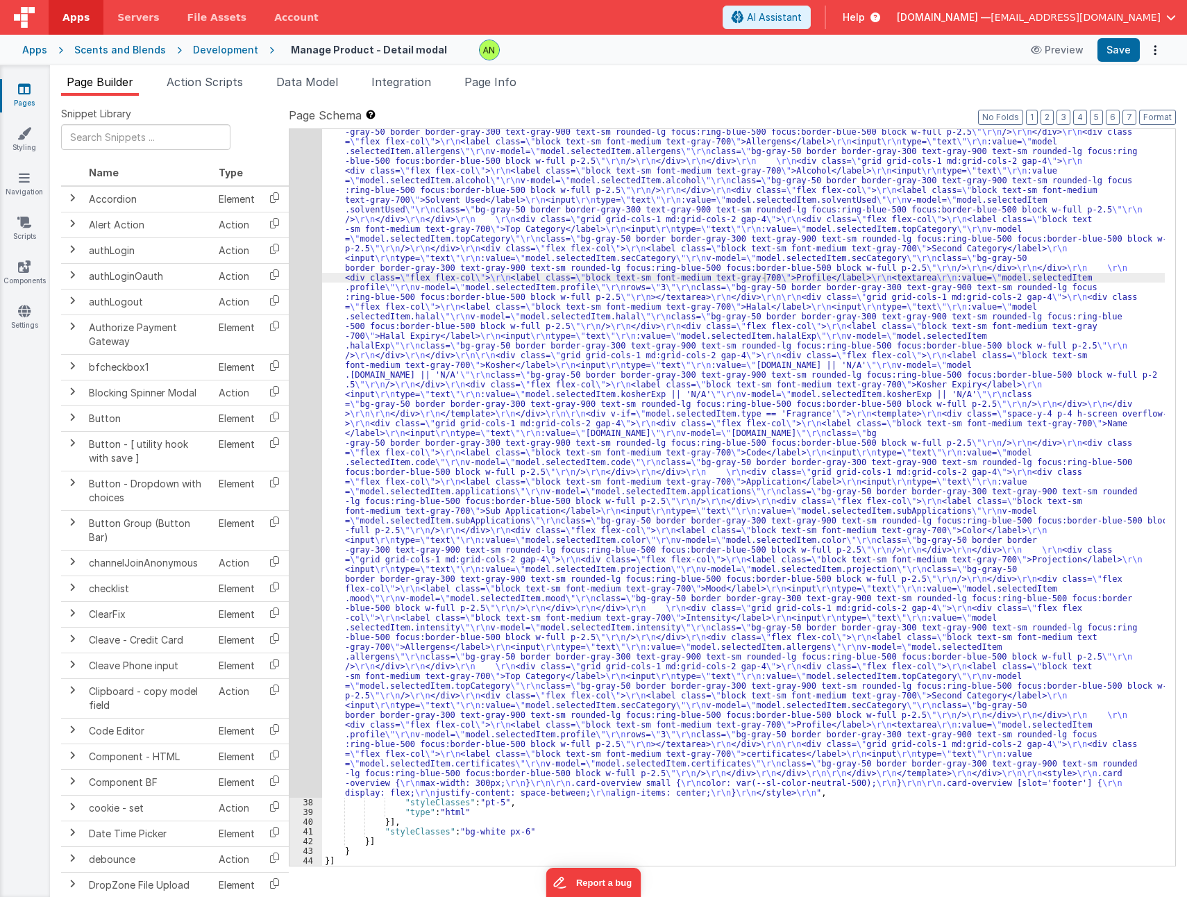
drag, startPoint x: 636, startPoint y: 388, endPoint x: 542, endPoint y: 371, distance: 95.8
click at [636, 388] on div ""html" : "<div v-if= \" model.selectedItem.type == 'Flavor' \" > \r\n <template…" at bounding box center [743, 656] width 842 height 1776
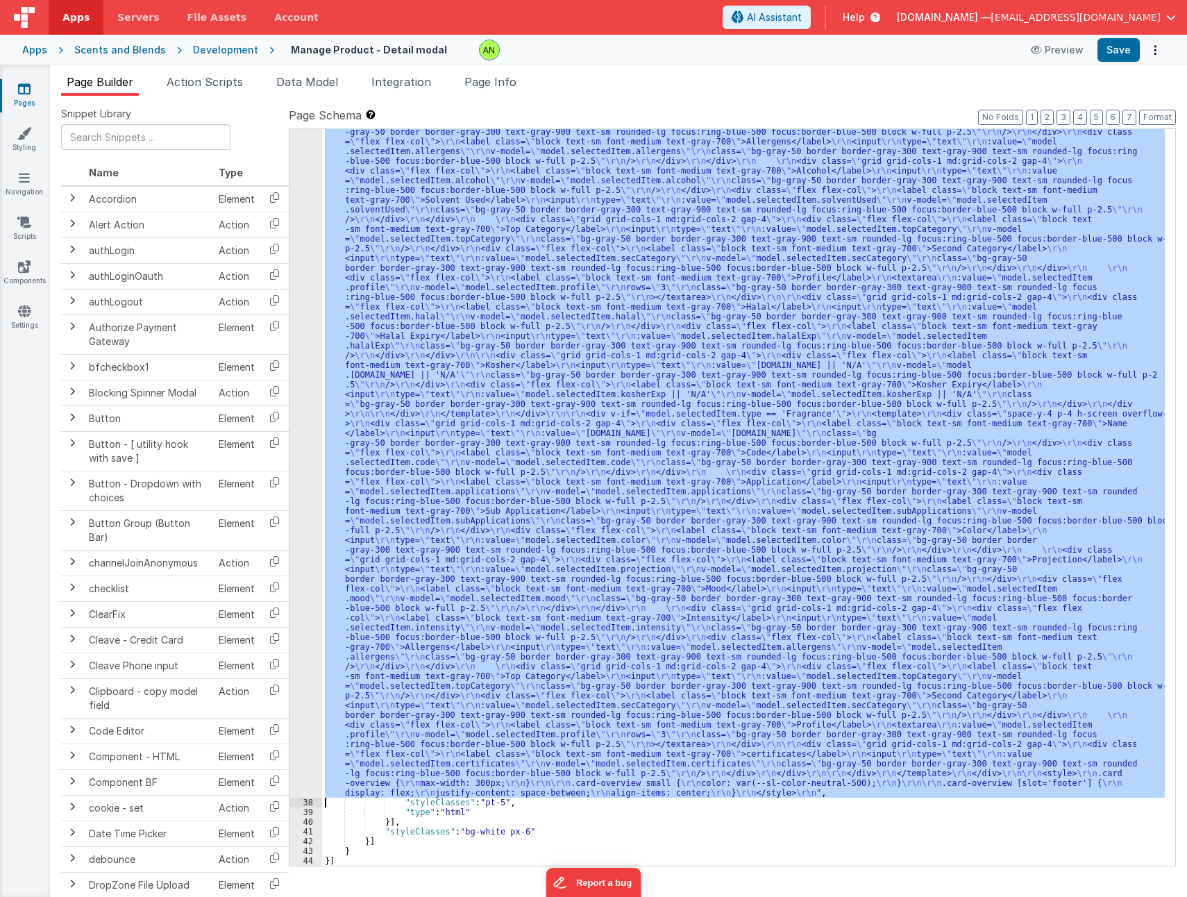
click at [305, 301] on div "37" at bounding box center [305, 283] width 33 height 1030
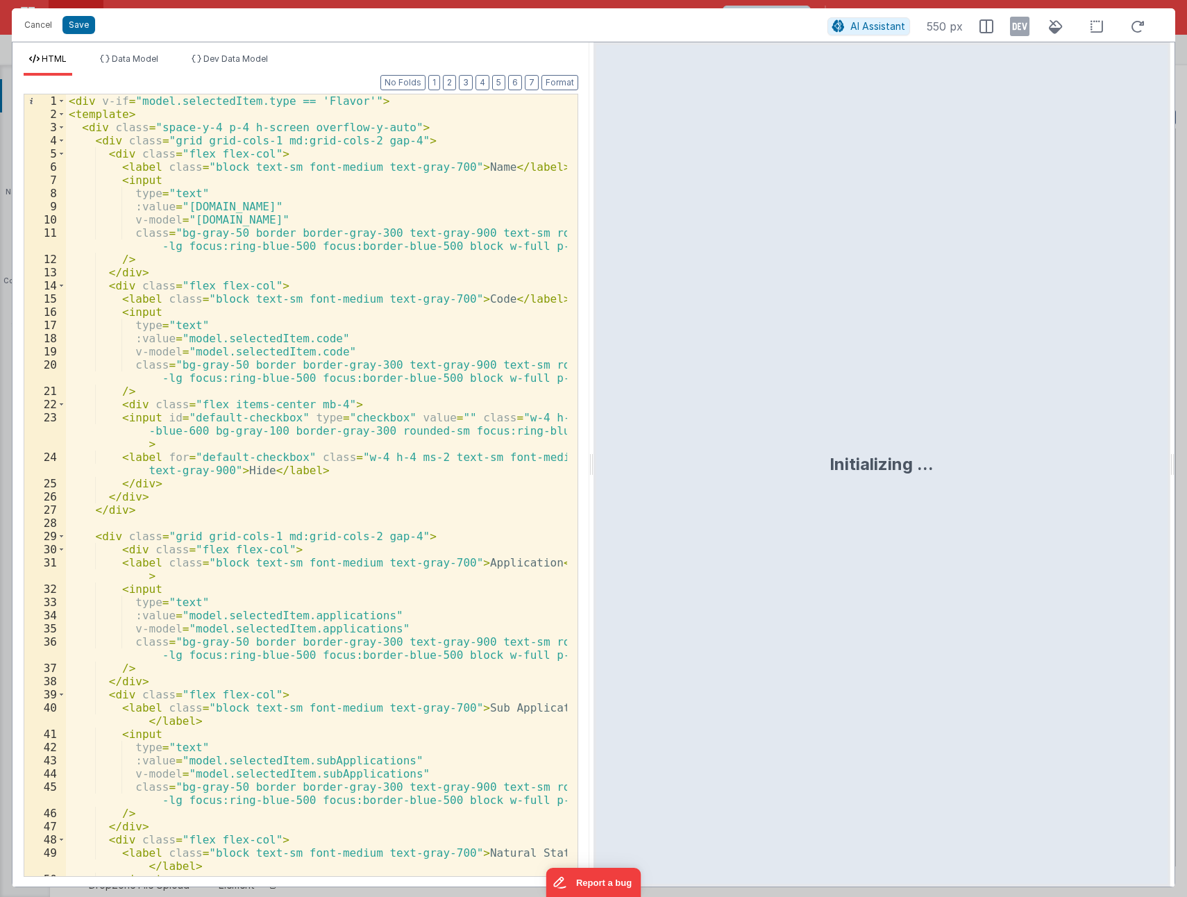
click at [436, 299] on div "< div v-if = "model.selectedItem.type == 'Flavor'" > < template > < div class =…" at bounding box center [316, 498] width 501 height 808
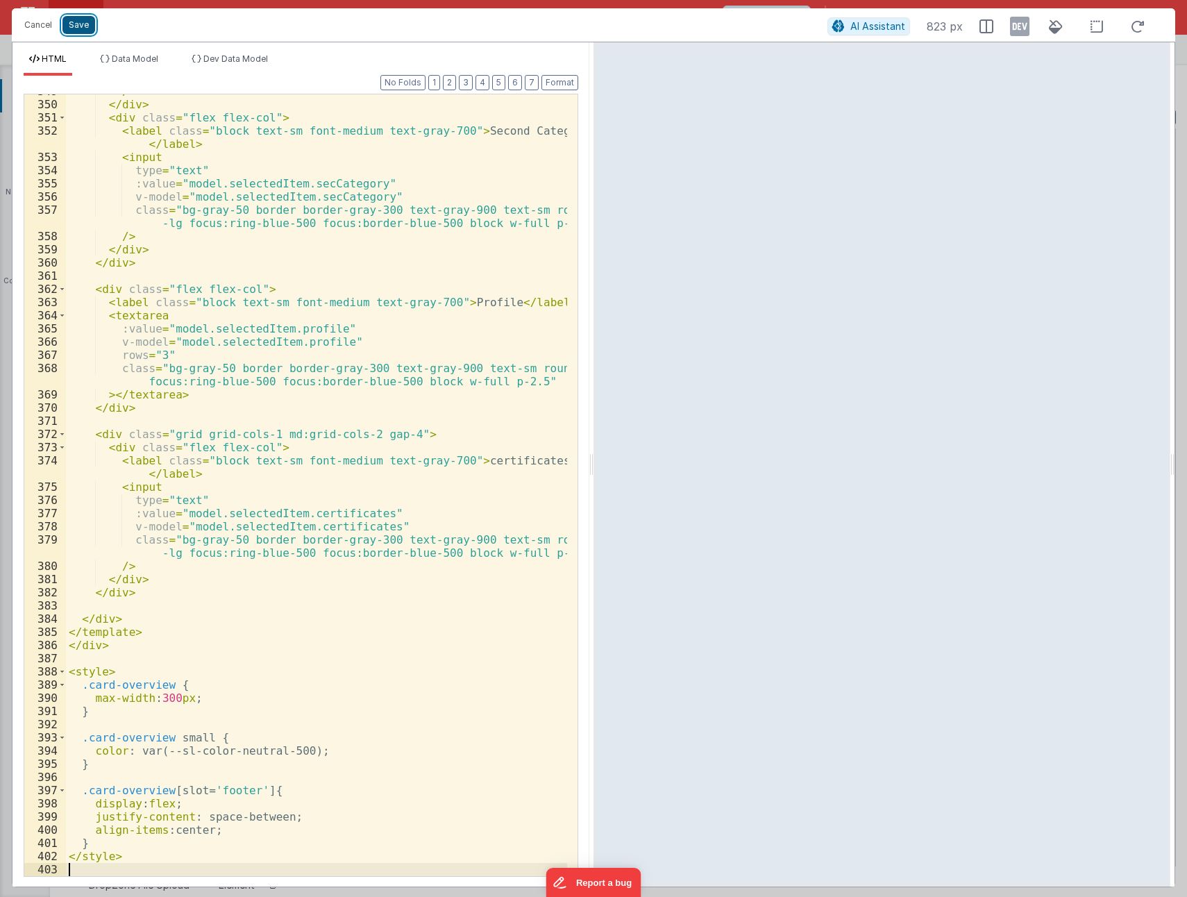
click at [77, 30] on button "Save" at bounding box center [78, 25] width 33 height 18
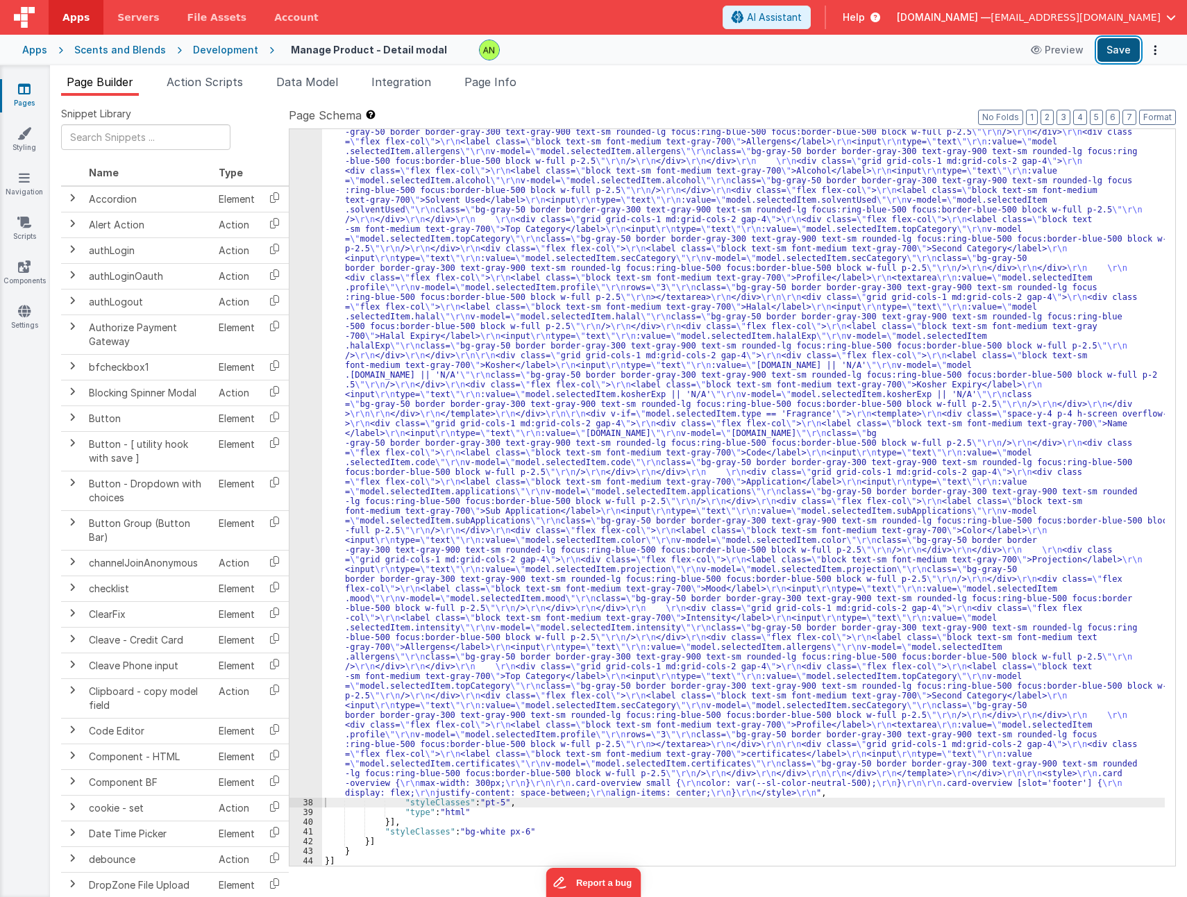
click at [1111, 49] on button "Save" at bounding box center [1118, 50] width 42 height 24
click at [830, 92] on ul "Page Builder Action Scripts Data Model Integration Page Info" at bounding box center [618, 85] width 1137 height 22
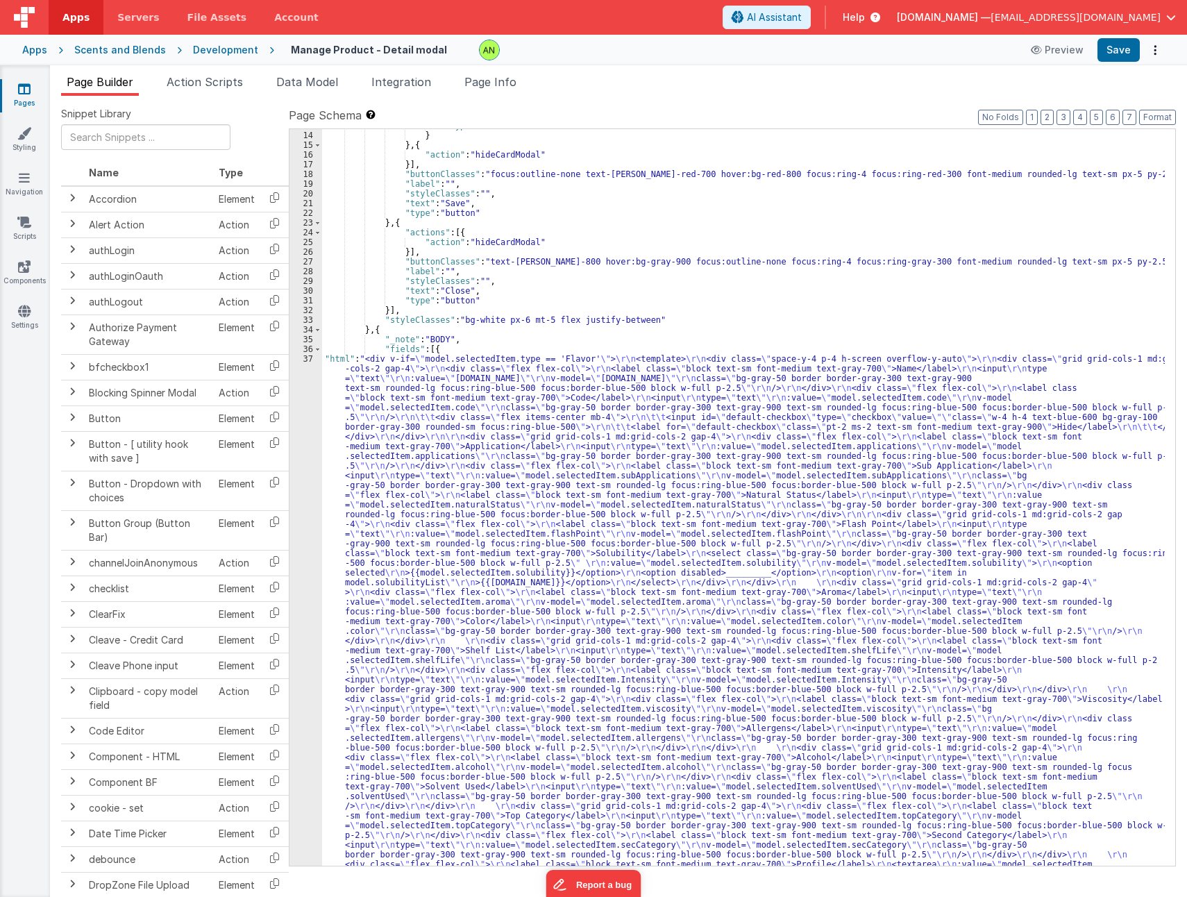
scroll to position [375, 0]
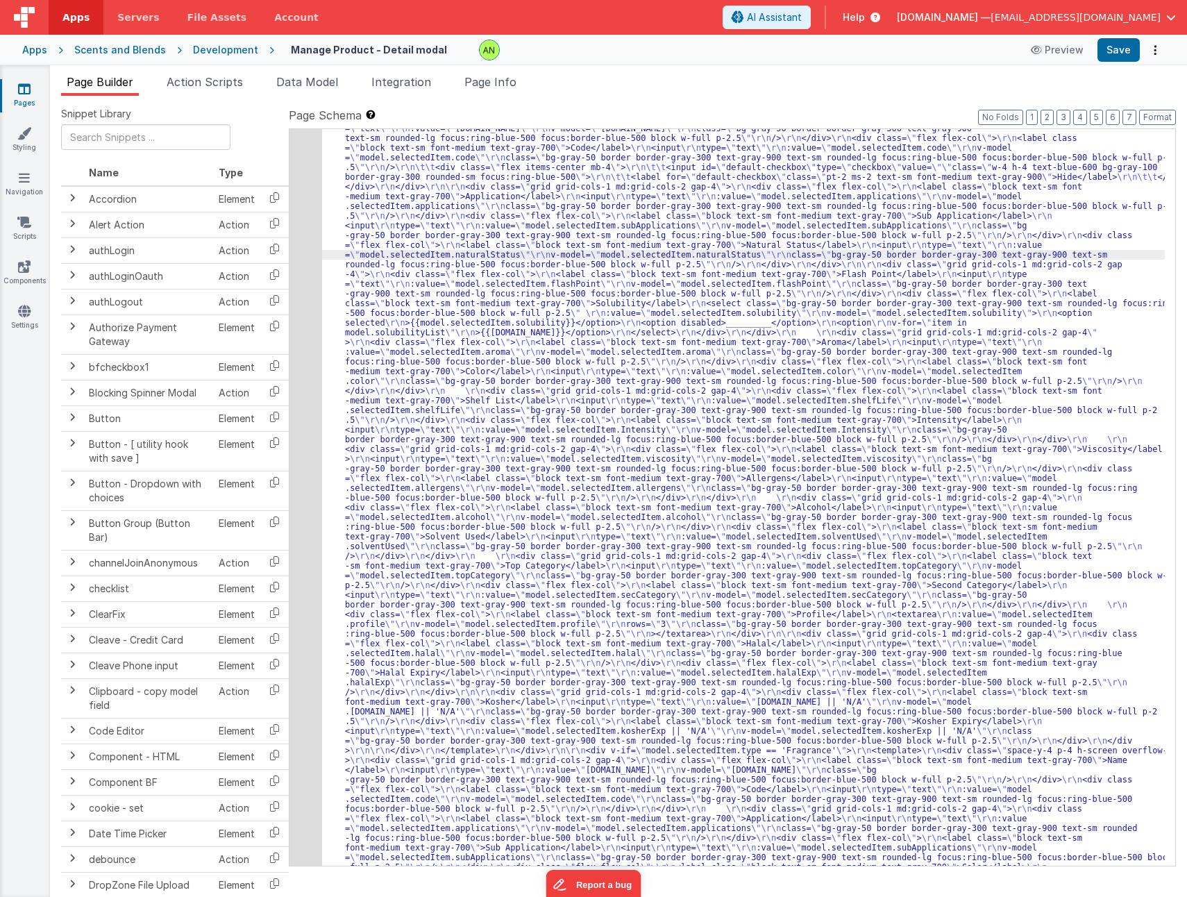
click at [306, 278] on div "37" at bounding box center [305, 619] width 33 height 1030
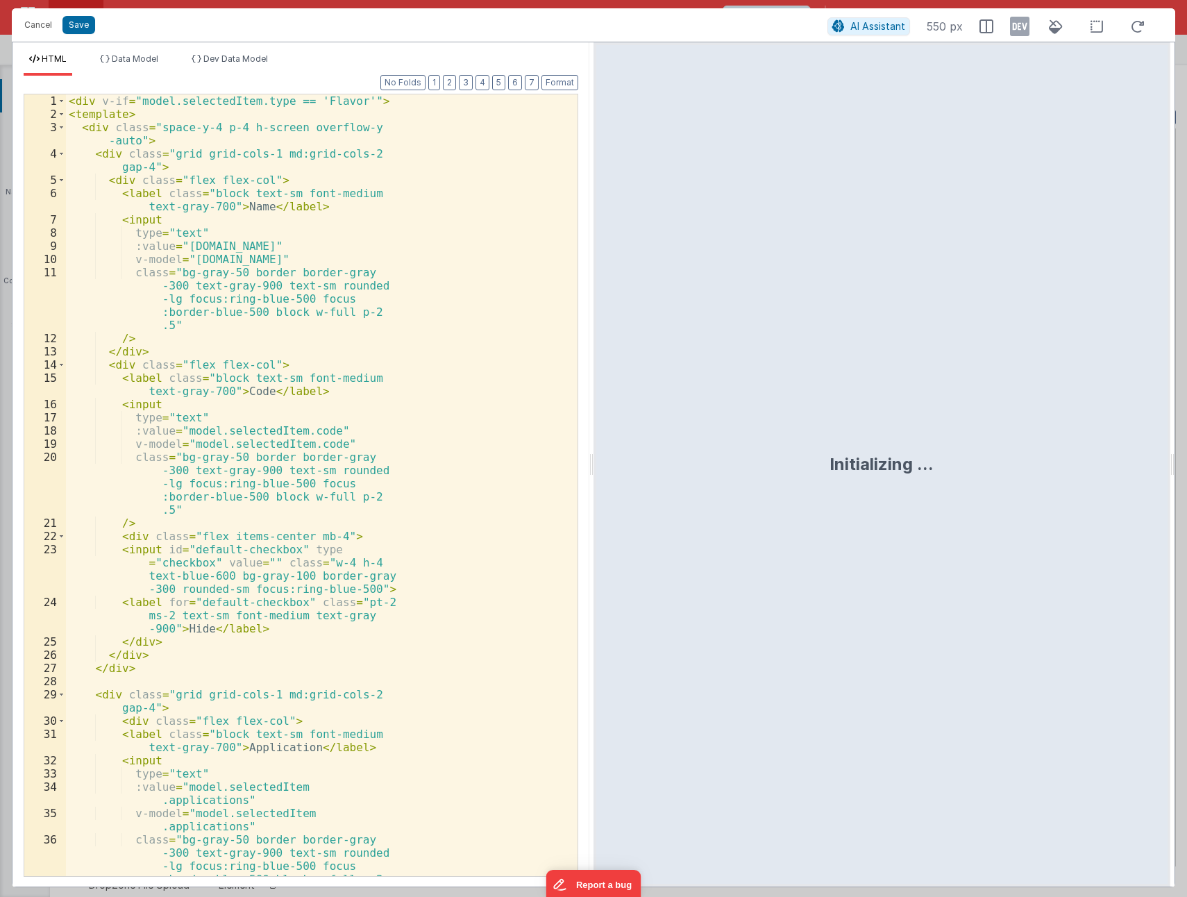
scroll to position [653, 0]
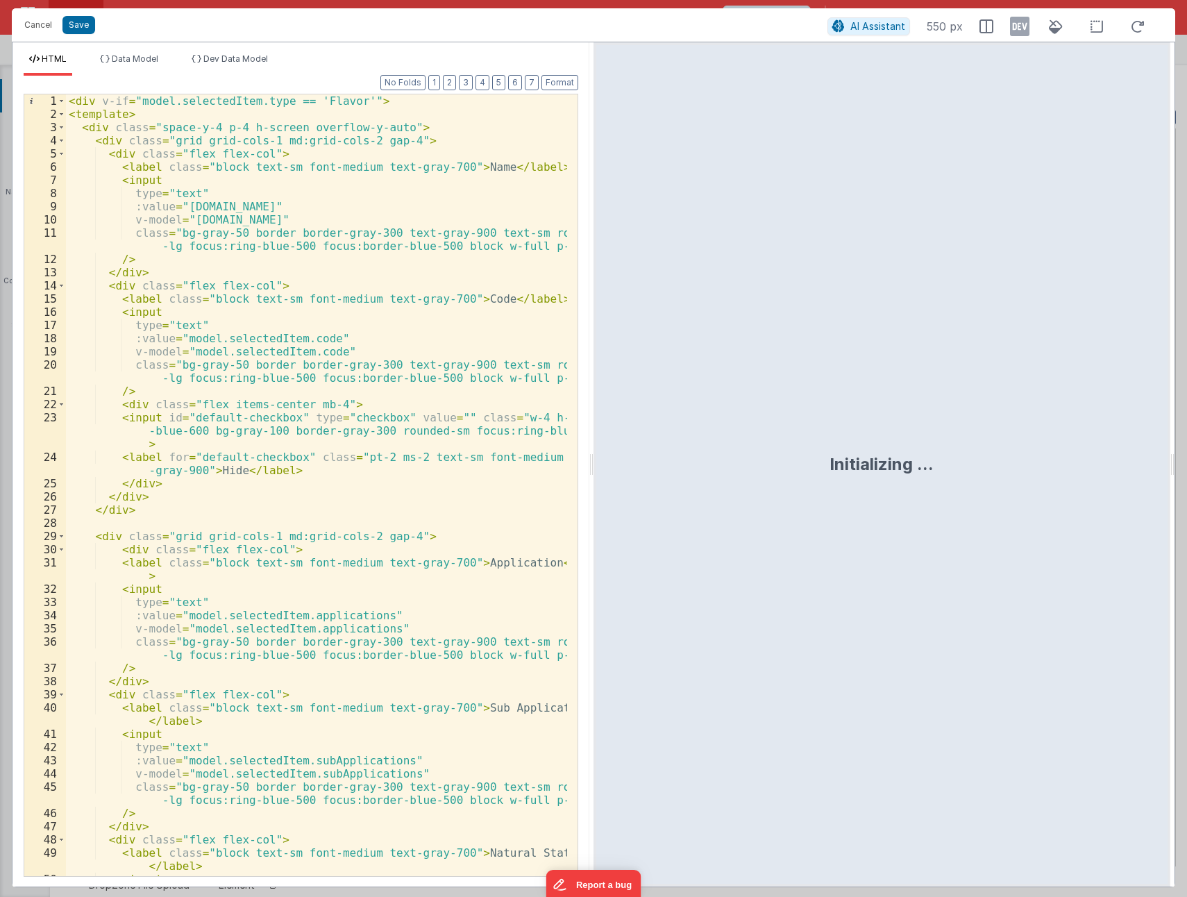
click at [457, 245] on div "< div v-if = "model.selectedItem.type == 'Flavor'" > < template > < div class =…" at bounding box center [316, 498] width 501 height 808
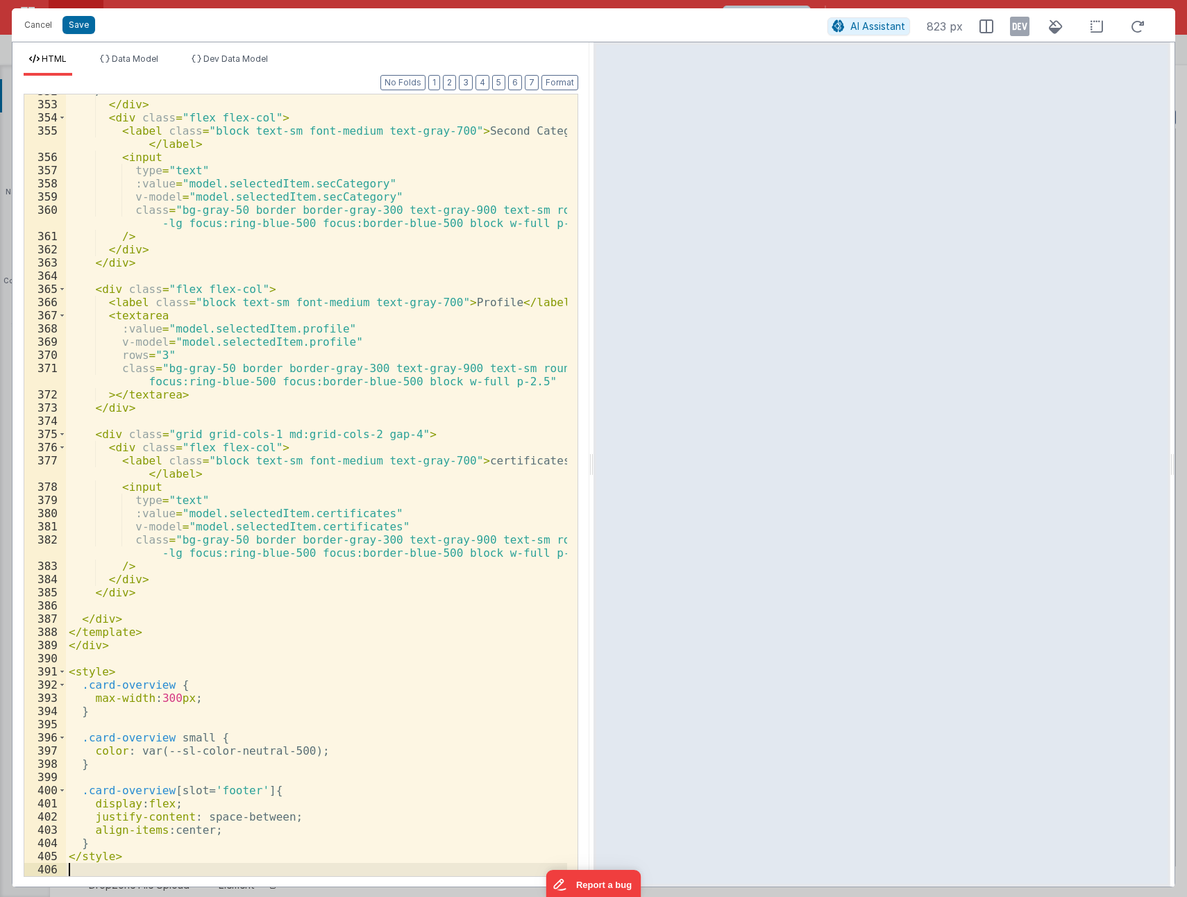
scroll to position [5257, 0]
click at [71, 27] on button "Save" at bounding box center [78, 25] width 33 height 18
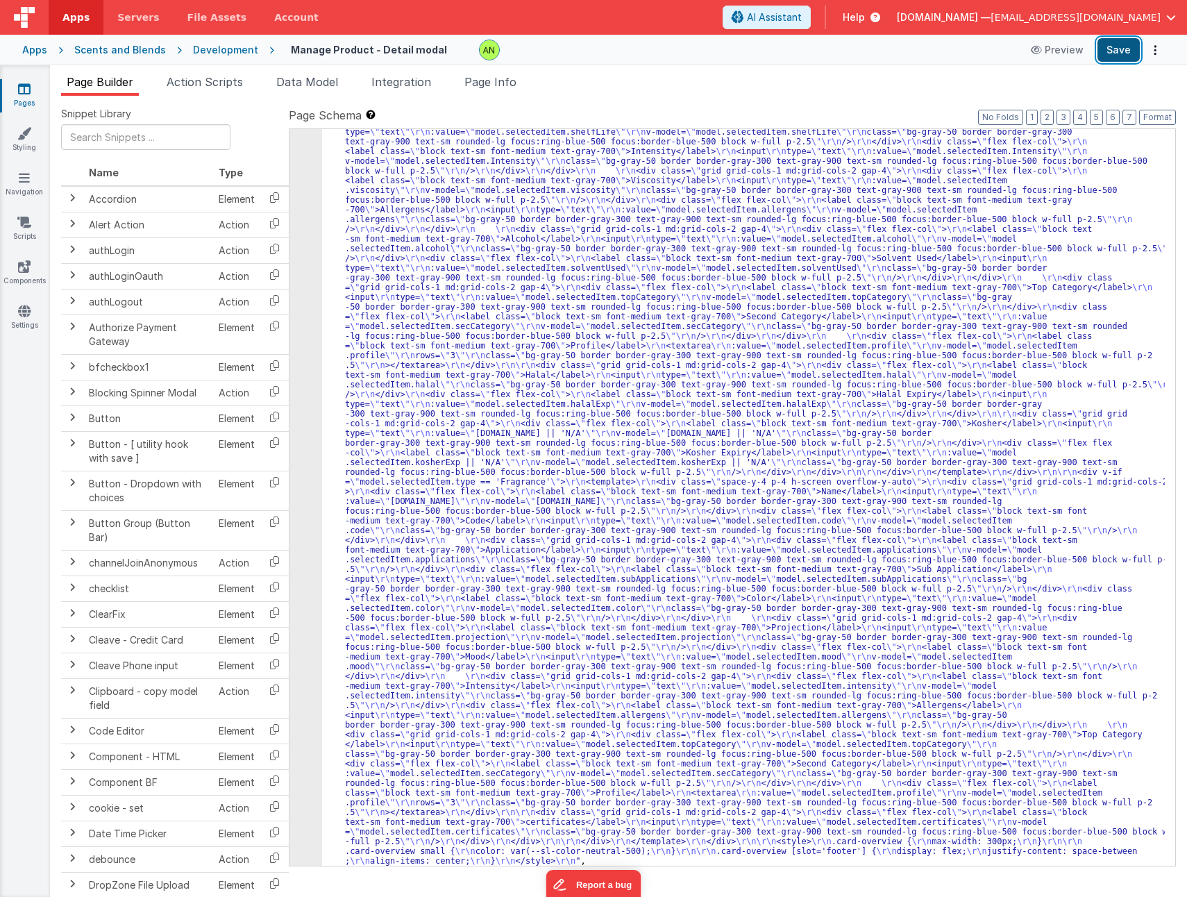
click at [1121, 45] on button "Save" at bounding box center [1118, 50] width 42 height 24
click at [895, 46] on div at bounding box center [745, 50] width 532 height 21
click at [804, 328] on div ""html" : "<div v-if= \" model.selectedItem.type == 'Flavor' \" > \r\n <template…" at bounding box center [743, 718] width 842 height 1785
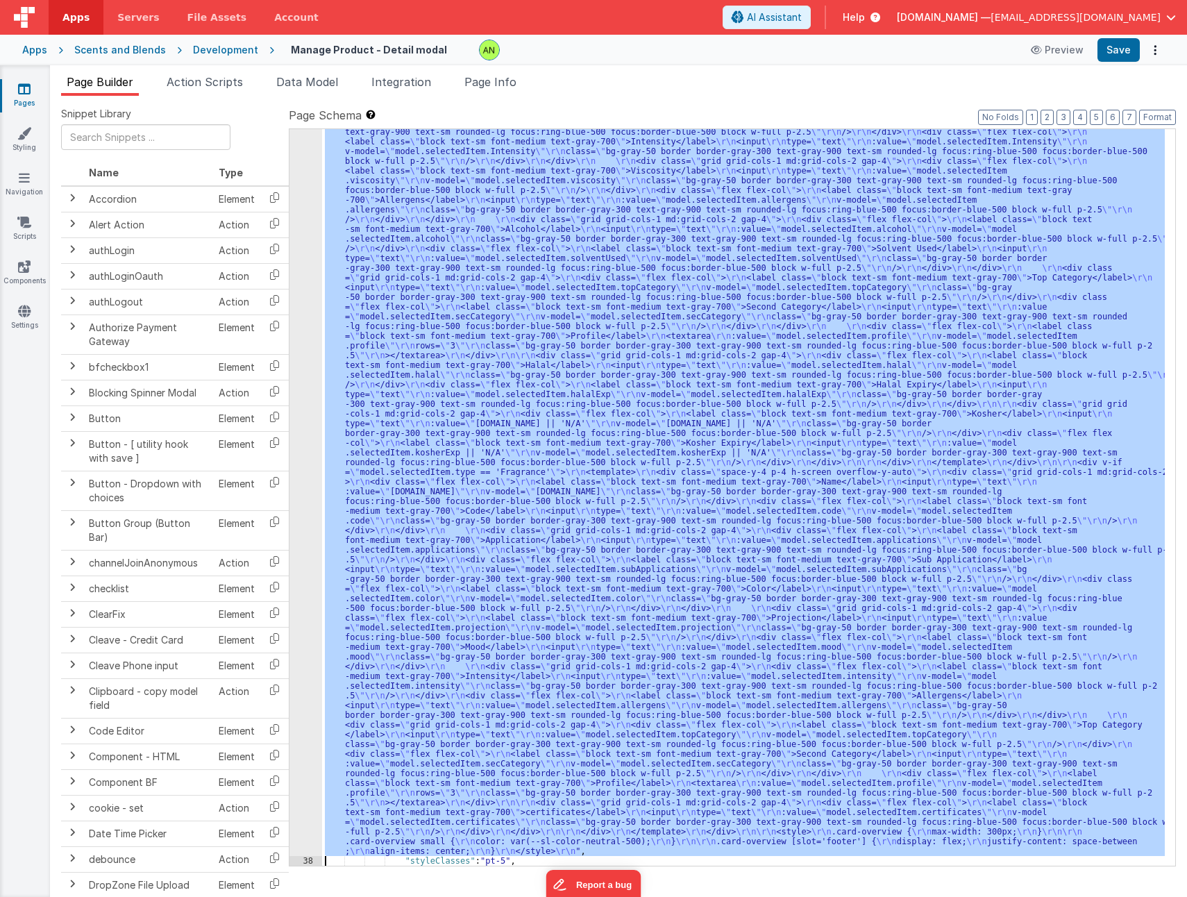
scroll to position [663, 0]
click at [311, 334] on div "37" at bounding box center [305, 336] width 33 height 1040
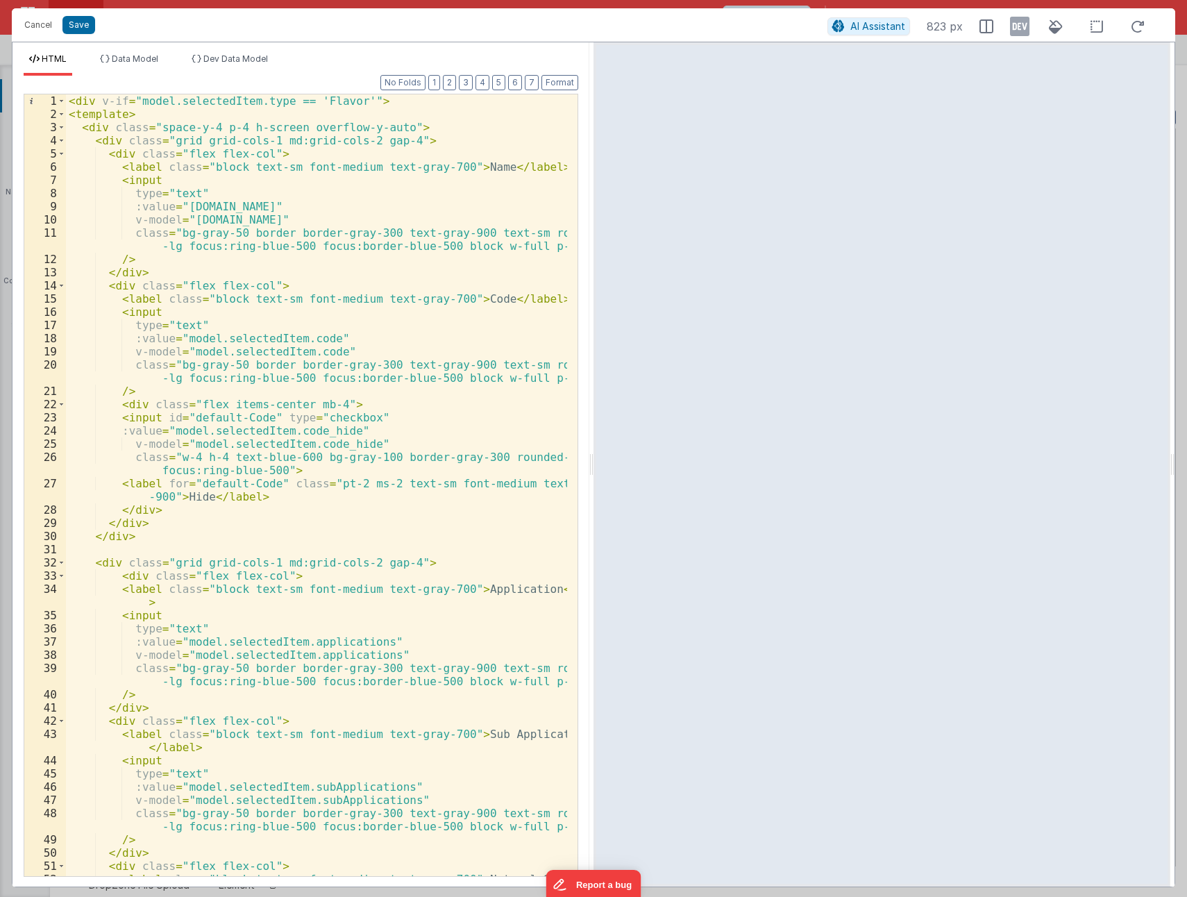
click at [382, 271] on div "< div v-if = "model.selectedItem.type == 'Flavor'" > < template > < div class =…" at bounding box center [316, 504] width 501 height 821
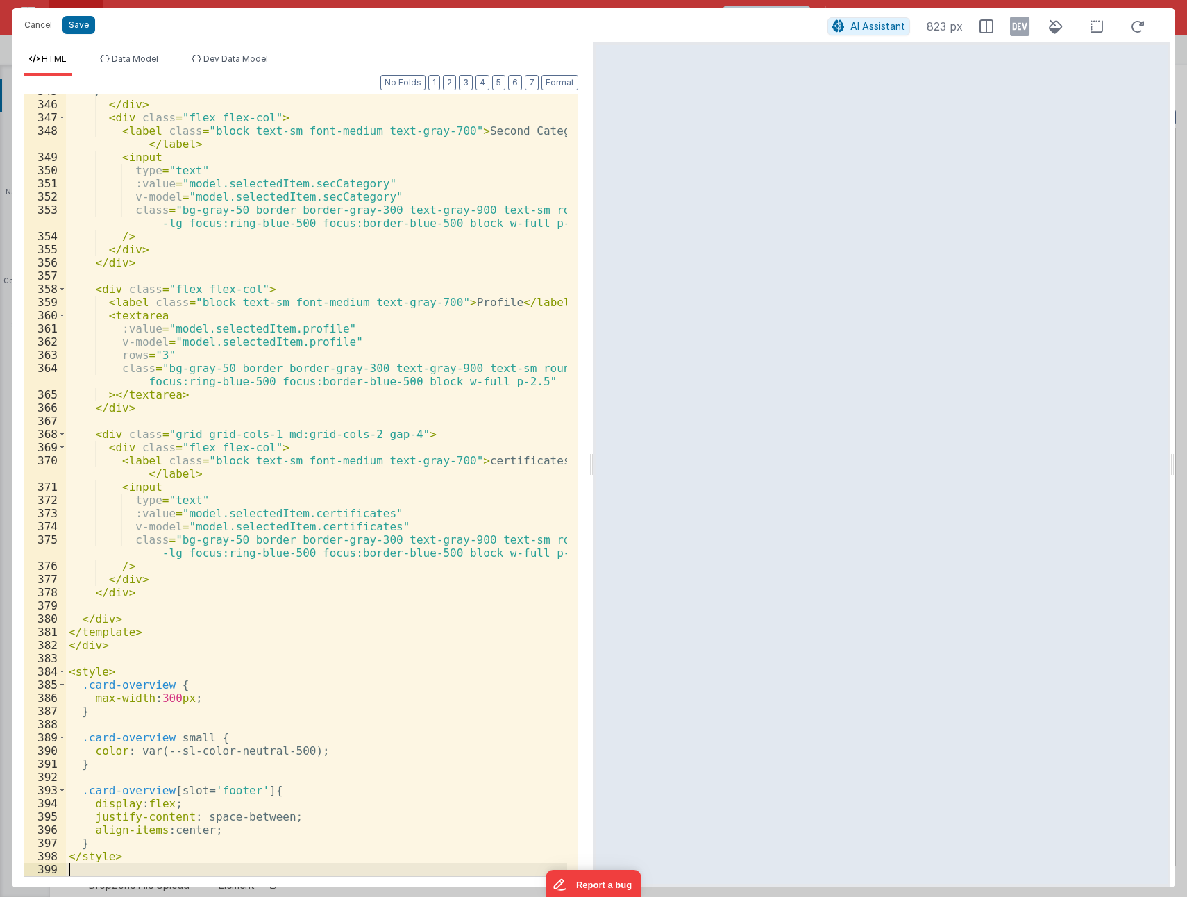
scroll to position [5323, 0]
click at [81, 25] on button "Save" at bounding box center [78, 25] width 33 height 18
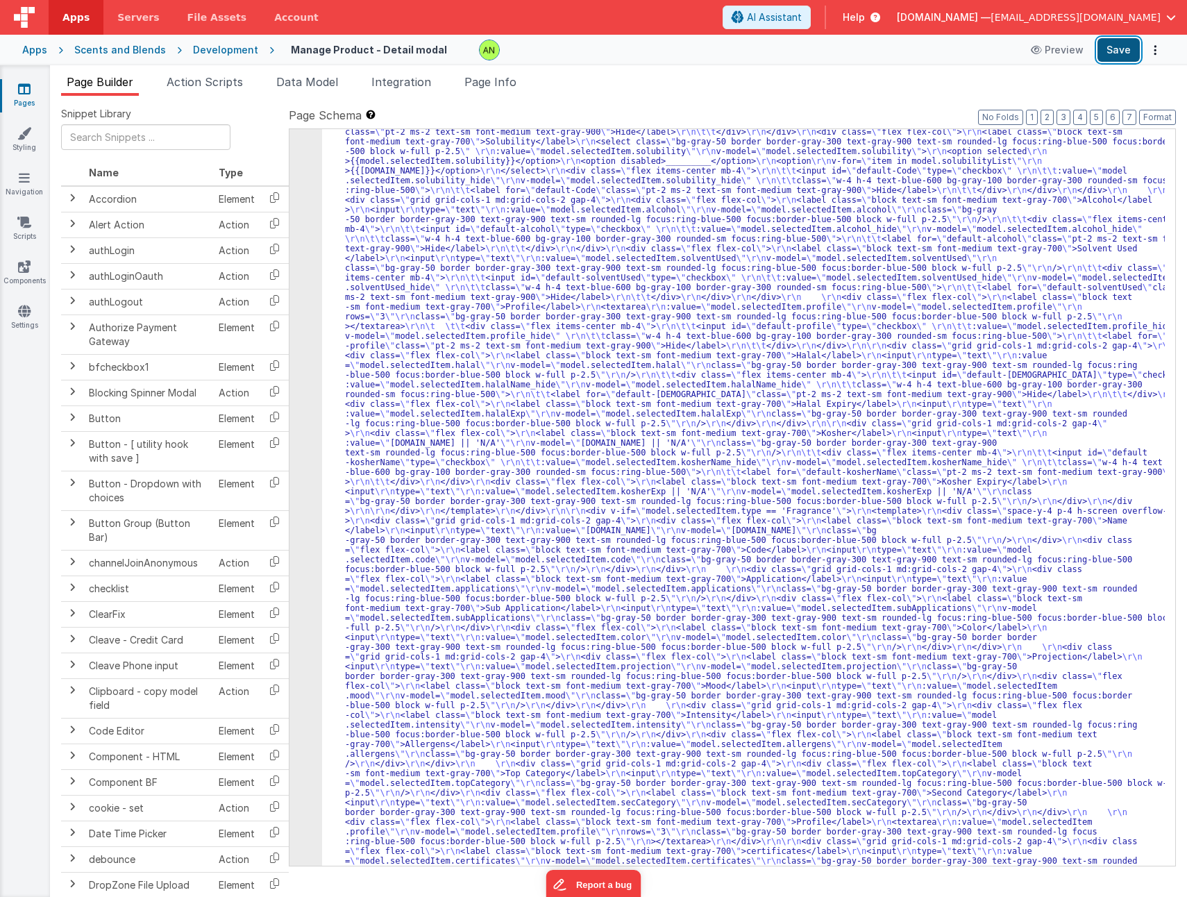
click at [1125, 48] on button "Save" at bounding box center [1118, 50] width 42 height 24
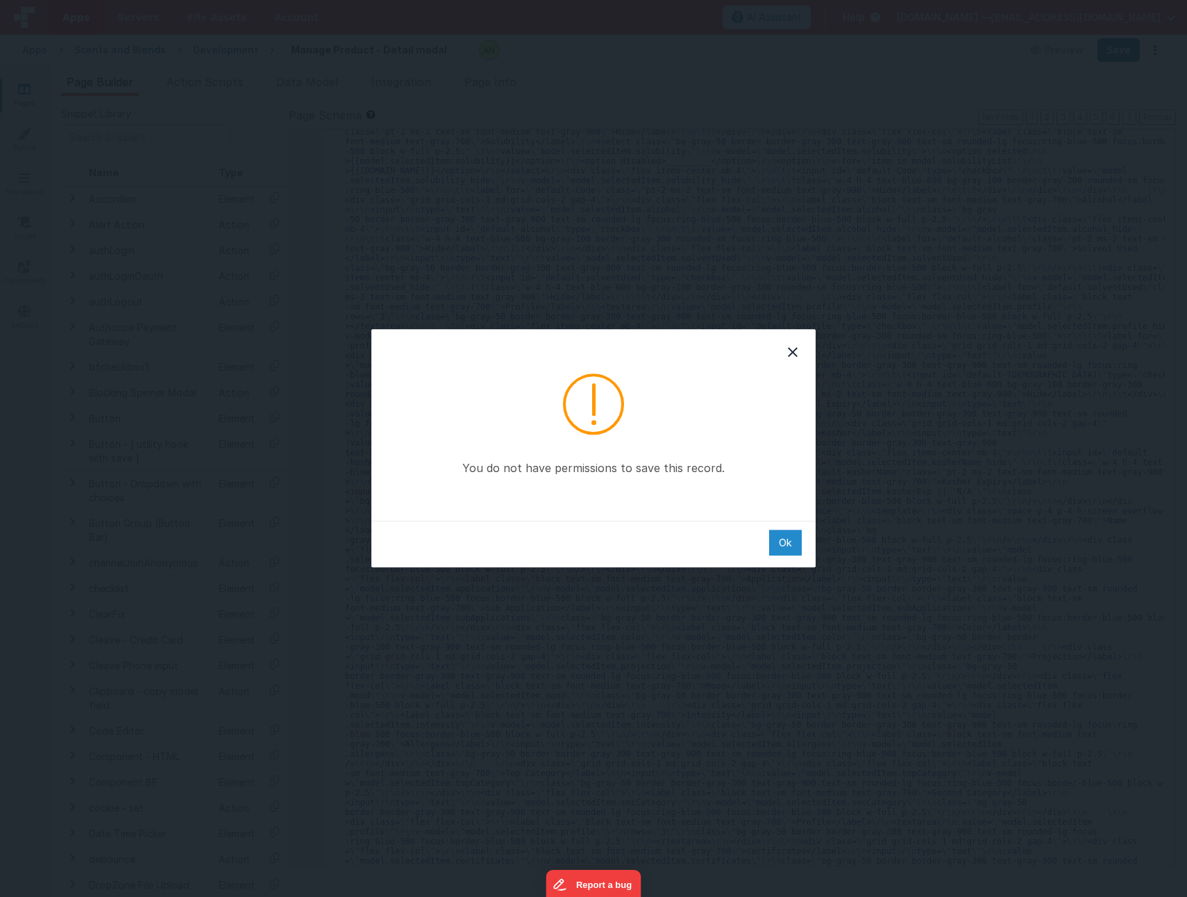
click at [787, 543] on div "Ok" at bounding box center [785, 542] width 33 height 26
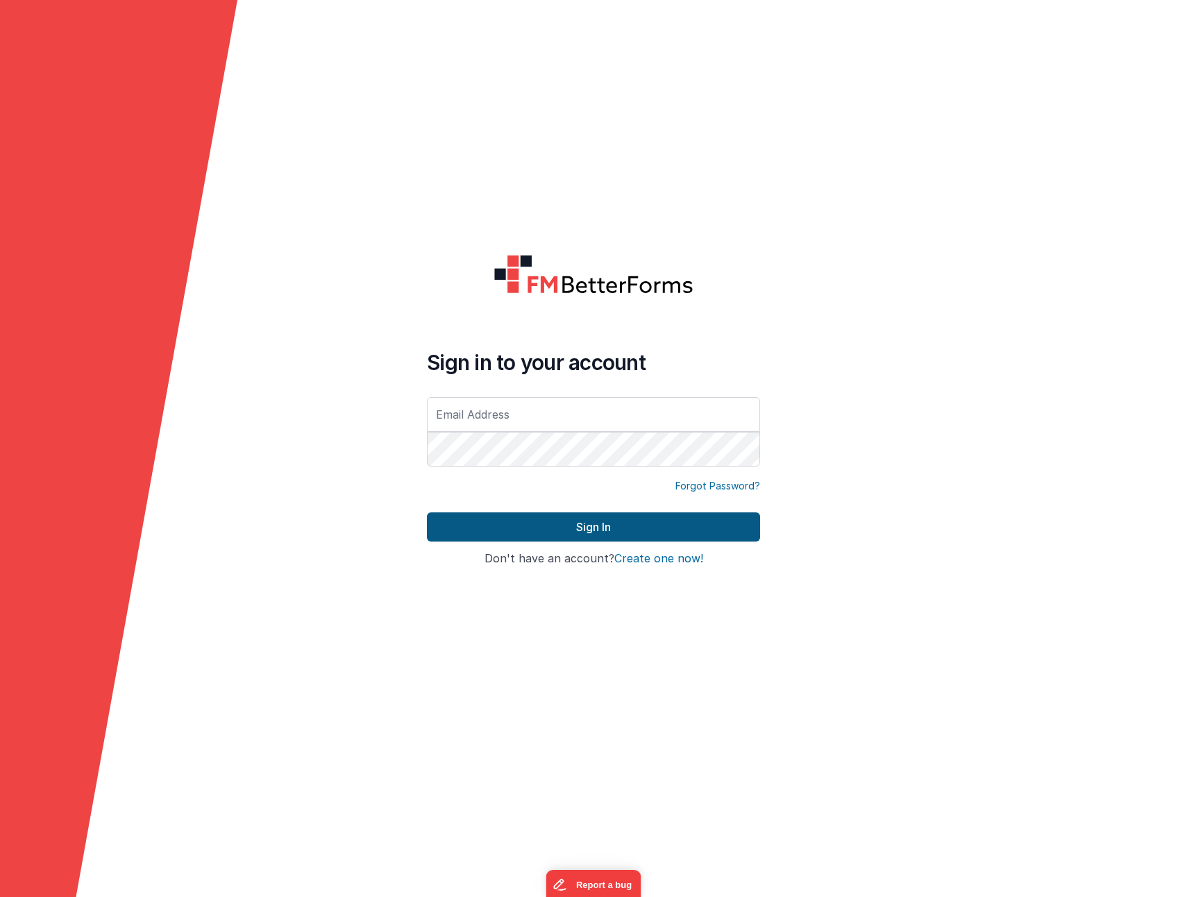
type input "[EMAIL_ADDRESS][DOMAIN_NAME]"
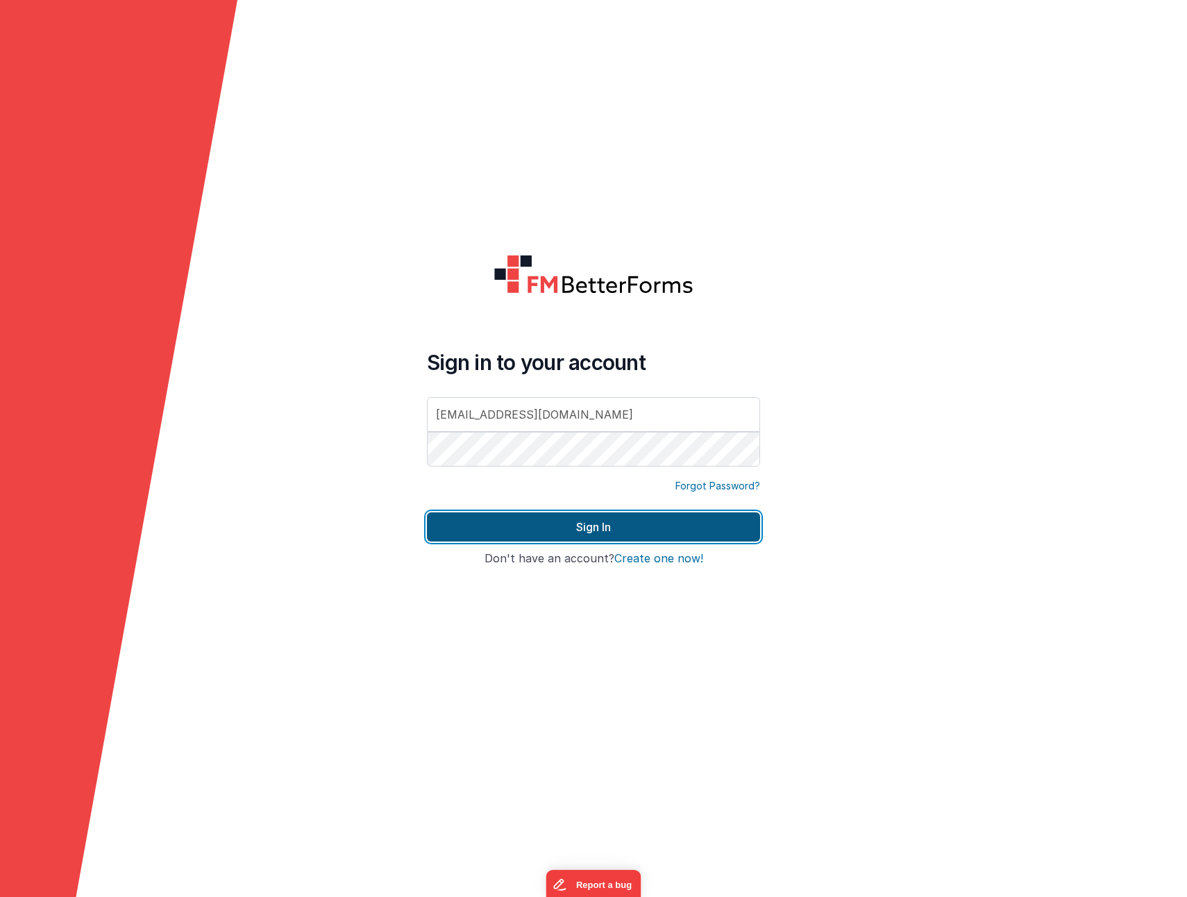
click at [457, 527] on button "Sign In" at bounding box center [593, 526] width 333 height 29
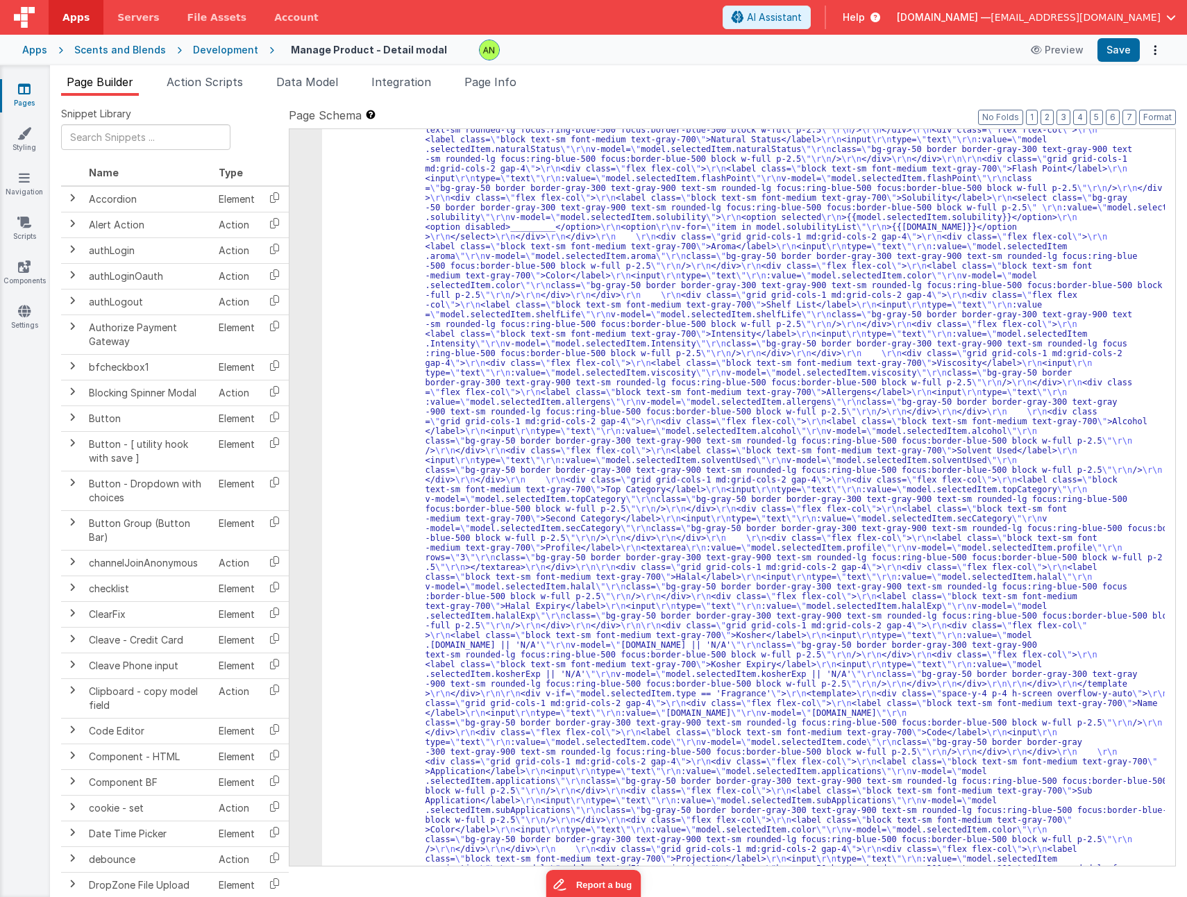
scroll to position [541, 0]
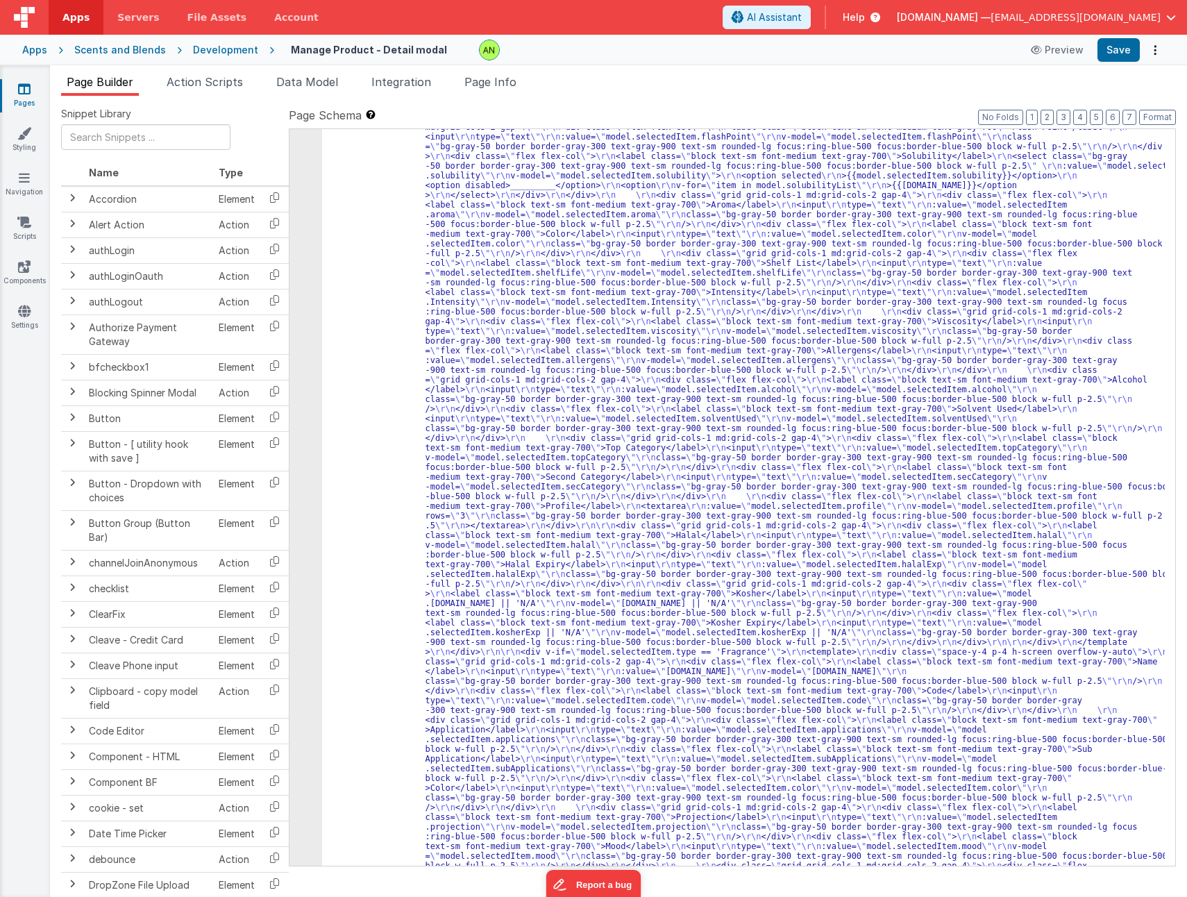
click at [299, 398] on div "37" at bounding box center [305, 506] width 33 height 1137
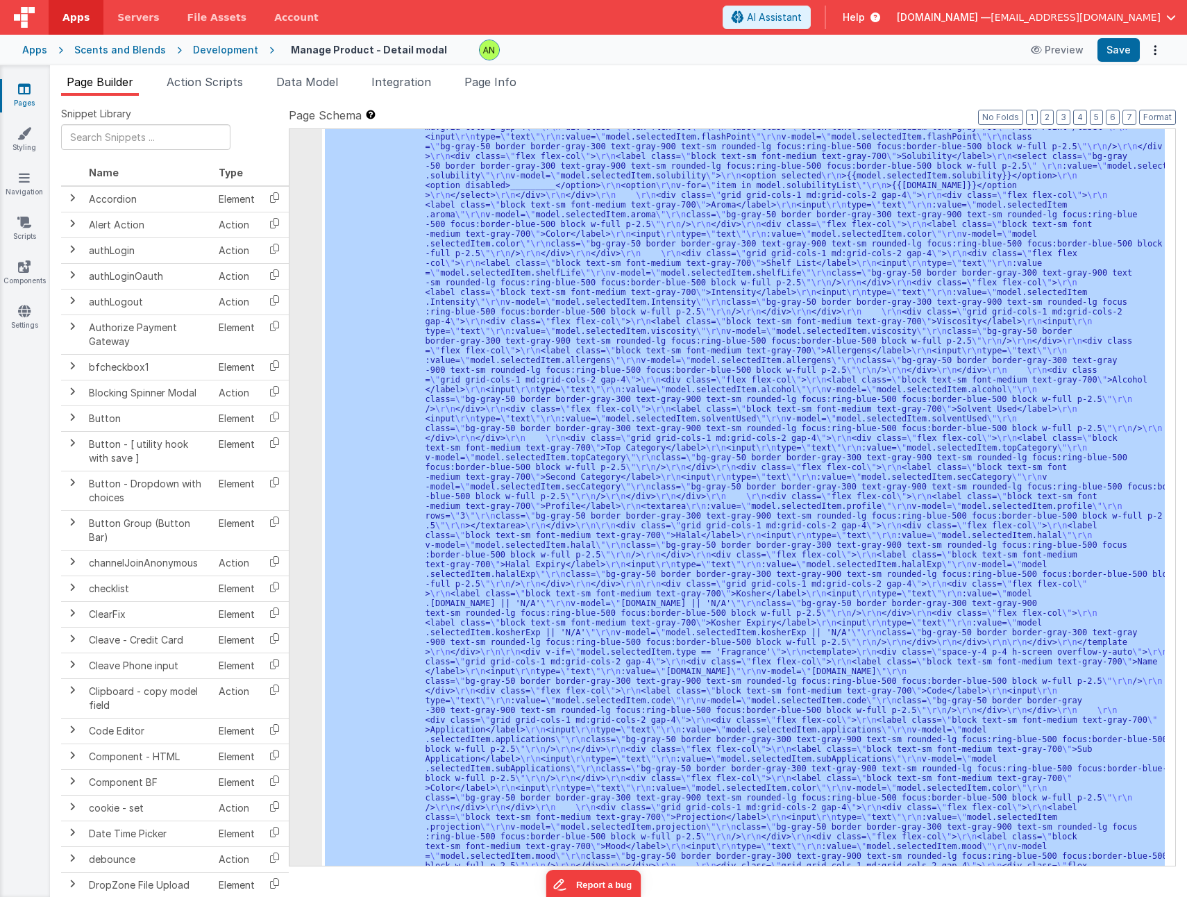
click at [311, 408] on div "37" at bounding box center [305, 506] width 33 height 1137
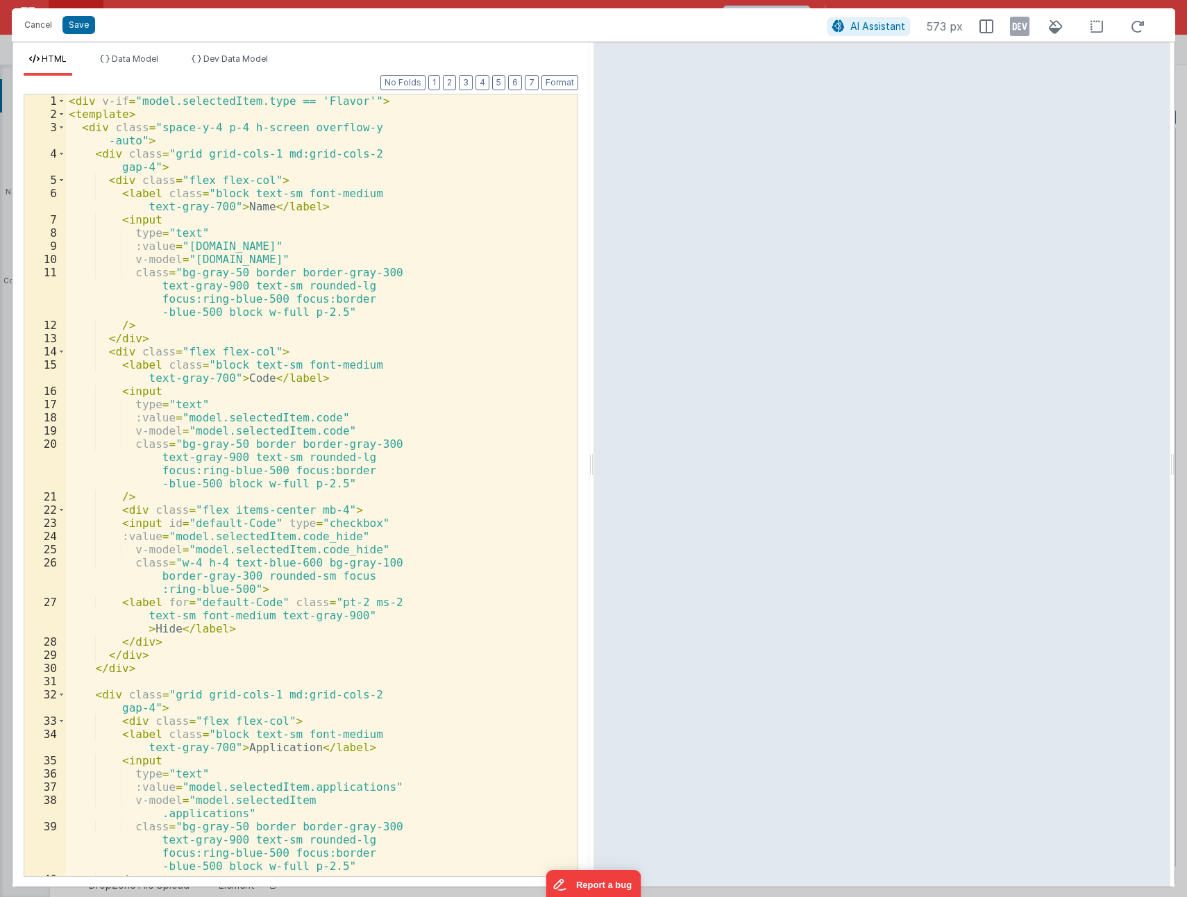
scroll to position [760, 0]
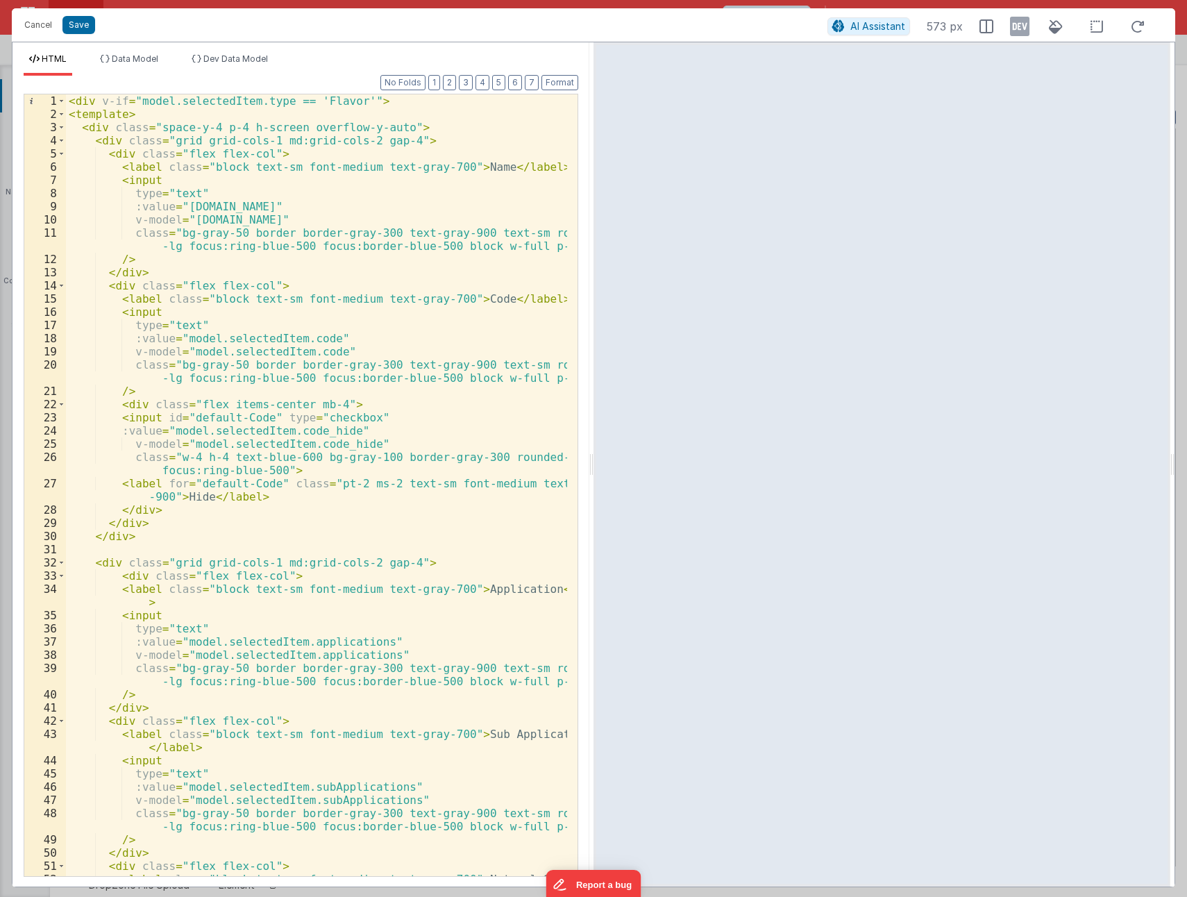
click at [450, 448] on div "< div v-if = "model.selectedItem.type == 'Flavor'" > < template > < div class =…" at bounding box center [316, 504] width 501 height 821
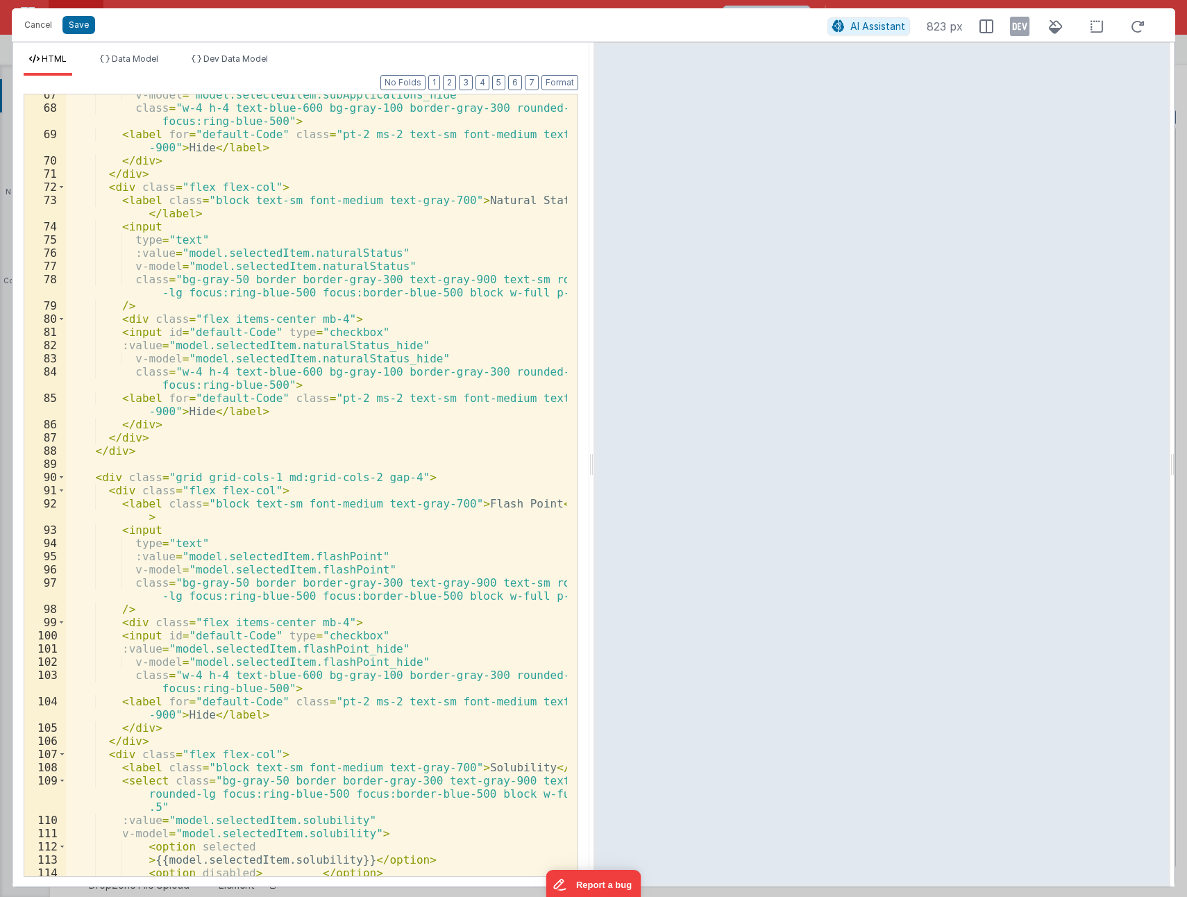
scroll to position [0, 0]
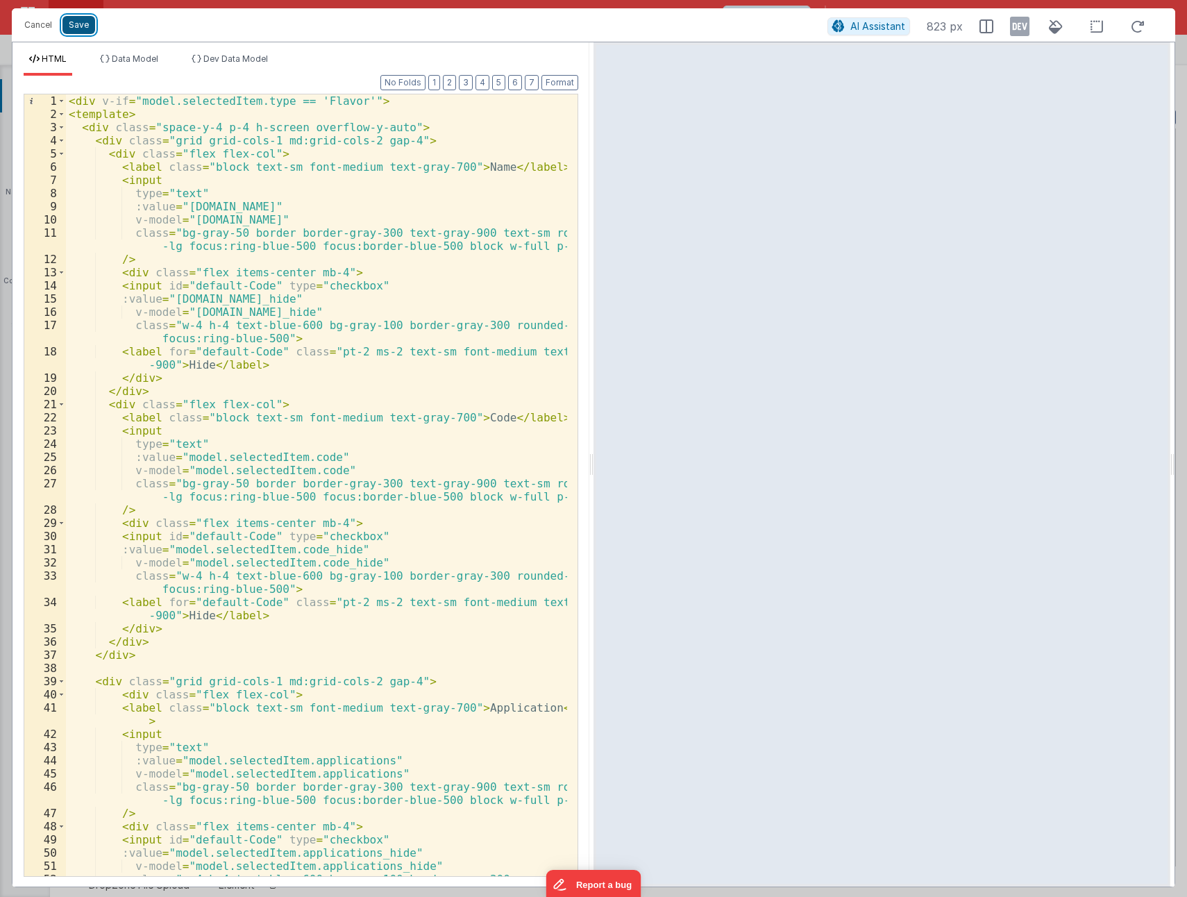
click at [74, 26] on button "Save" at bounding box center [78, 25] width 33 height 18
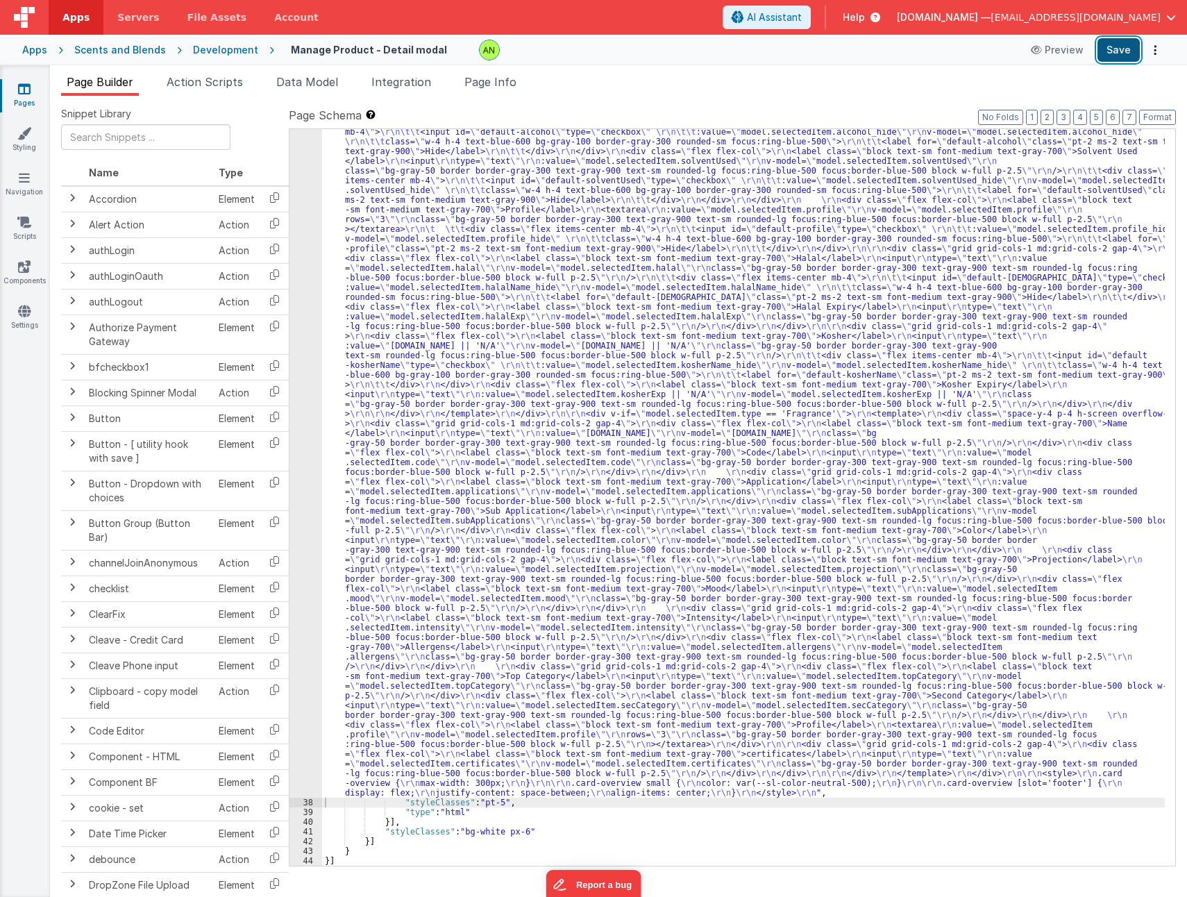
click at [1117, 53] on button "Save" at bounding box center [1118, 50] width 42 height 24
drag, startPoint x: 501, startPoint y: 274, endPoint x: 482, endPoint y: 285, distance: 22.0
click at [501, 274] on div ""html" : "<div v-if= \" model.selectedItem.type == 'Flavor' \" > \r\n <template…" at bounding box center [743, 631] width 842 height 1824
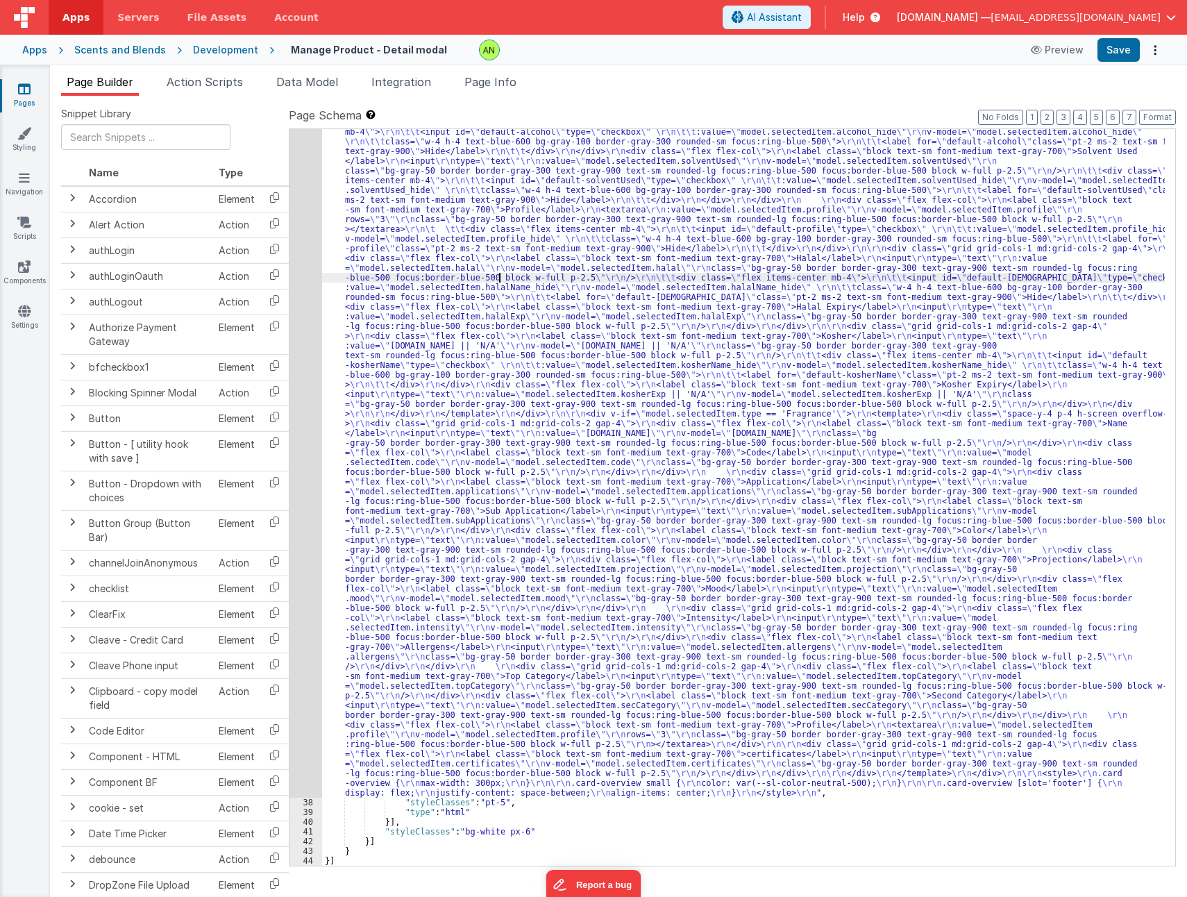
click at [297, 335] on div "37" at bounding box center [305, 258] width 33 height 1078
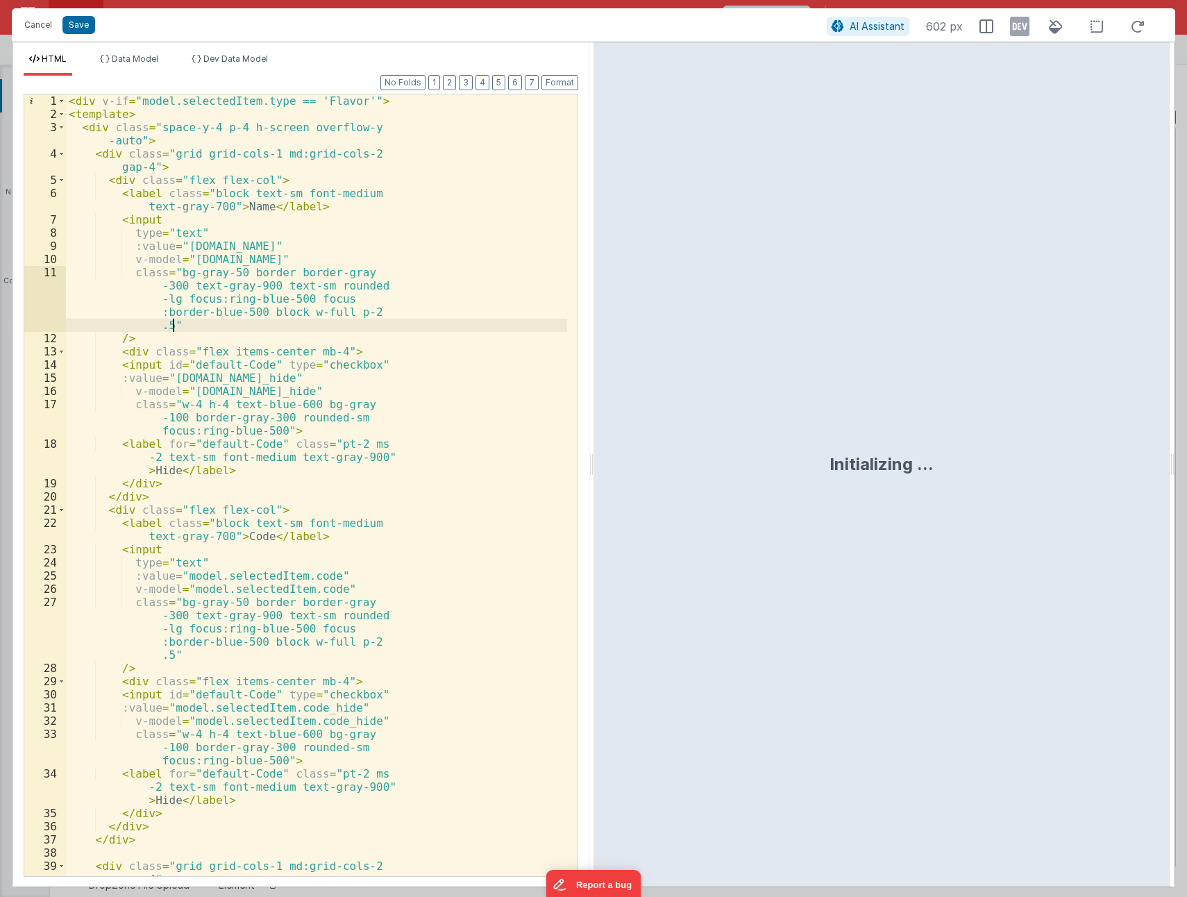
click at [405, 319] on div "< div v-if = "model.selectedItem.type == 'Flavor'" > < template > < div class =…" at bounding box center [316, 498] width 501 height 808
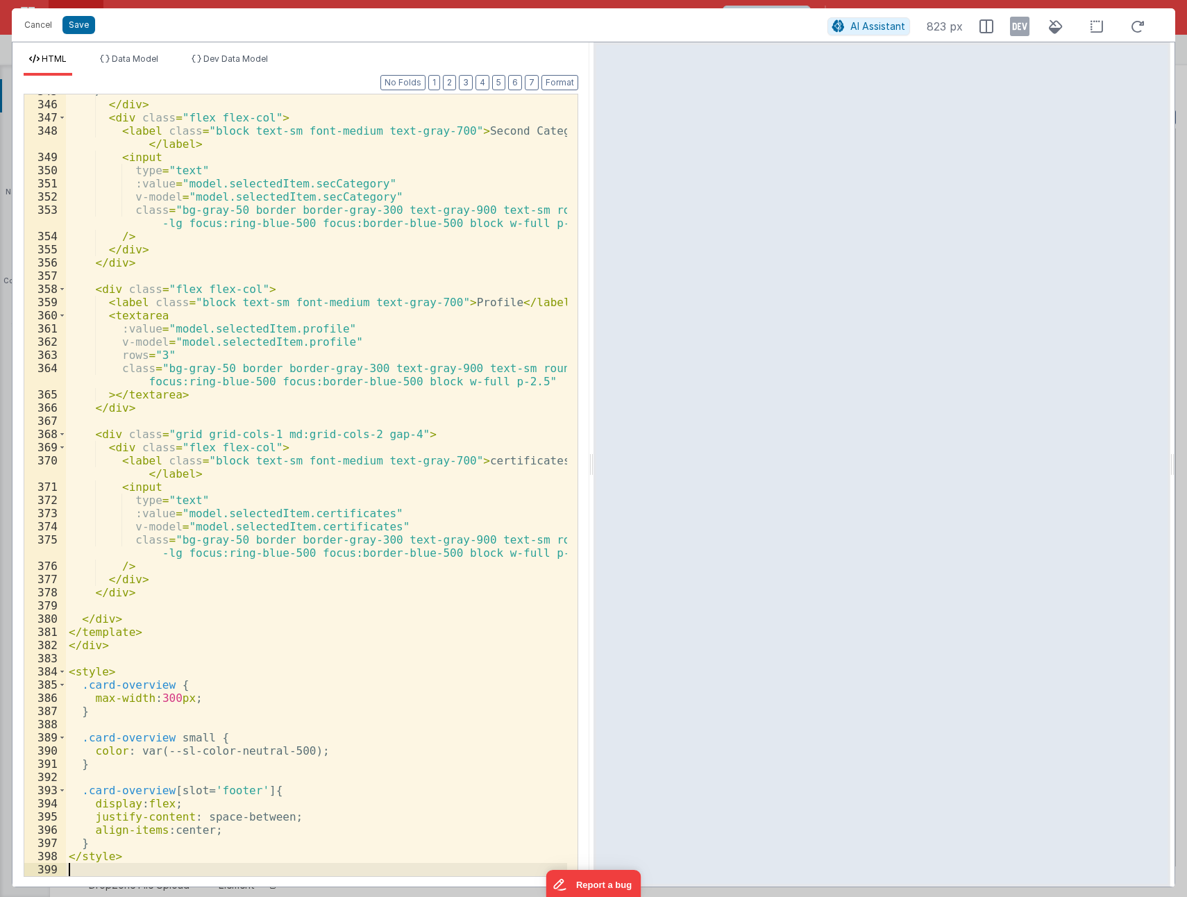
scroll to position [5323, 0]
click at [84, 24] on button "Save" at bounding box center [78, 25] width 33 height 18
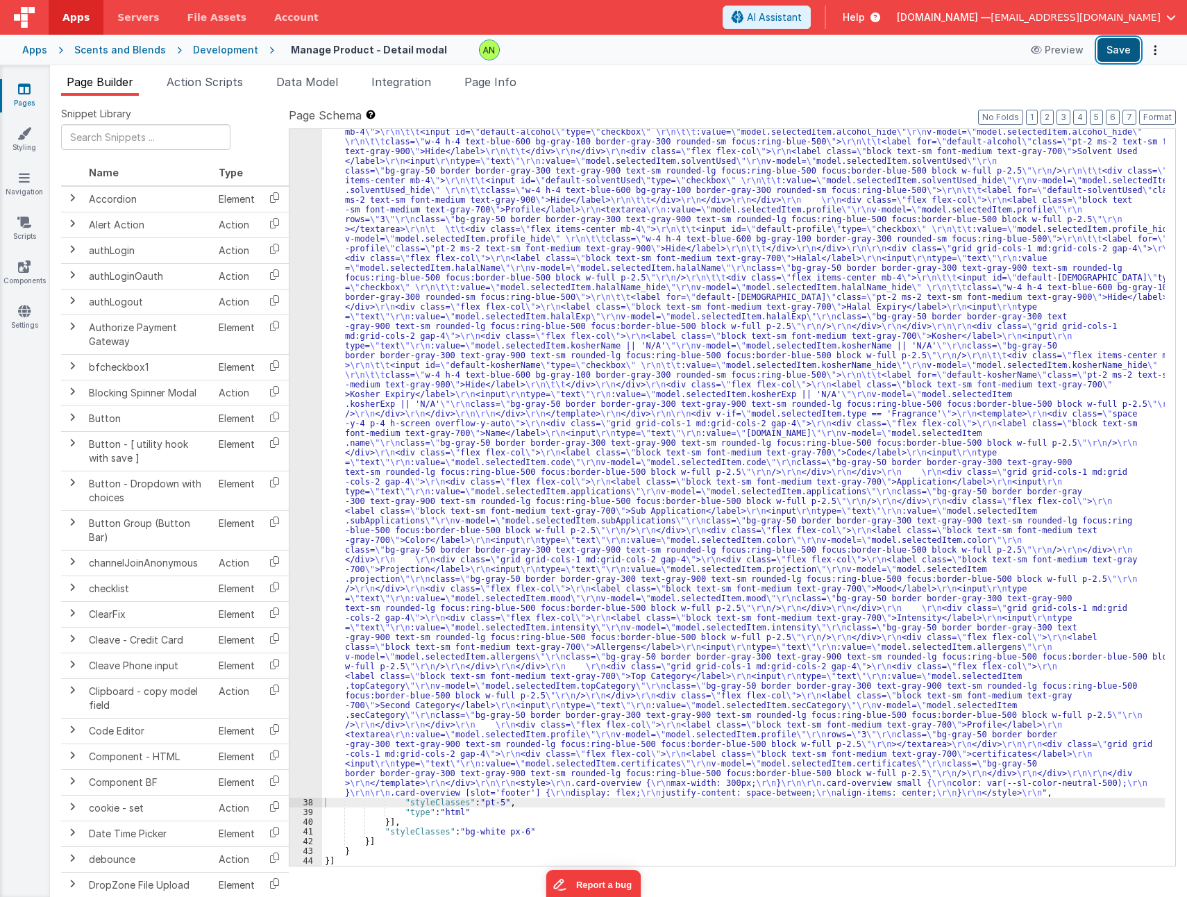
click at [1126, 53] on button "Save" at bounding box center [1118, 50] width 42 height 24
